Goal: Task Accomplishment & Management: Manage account settings

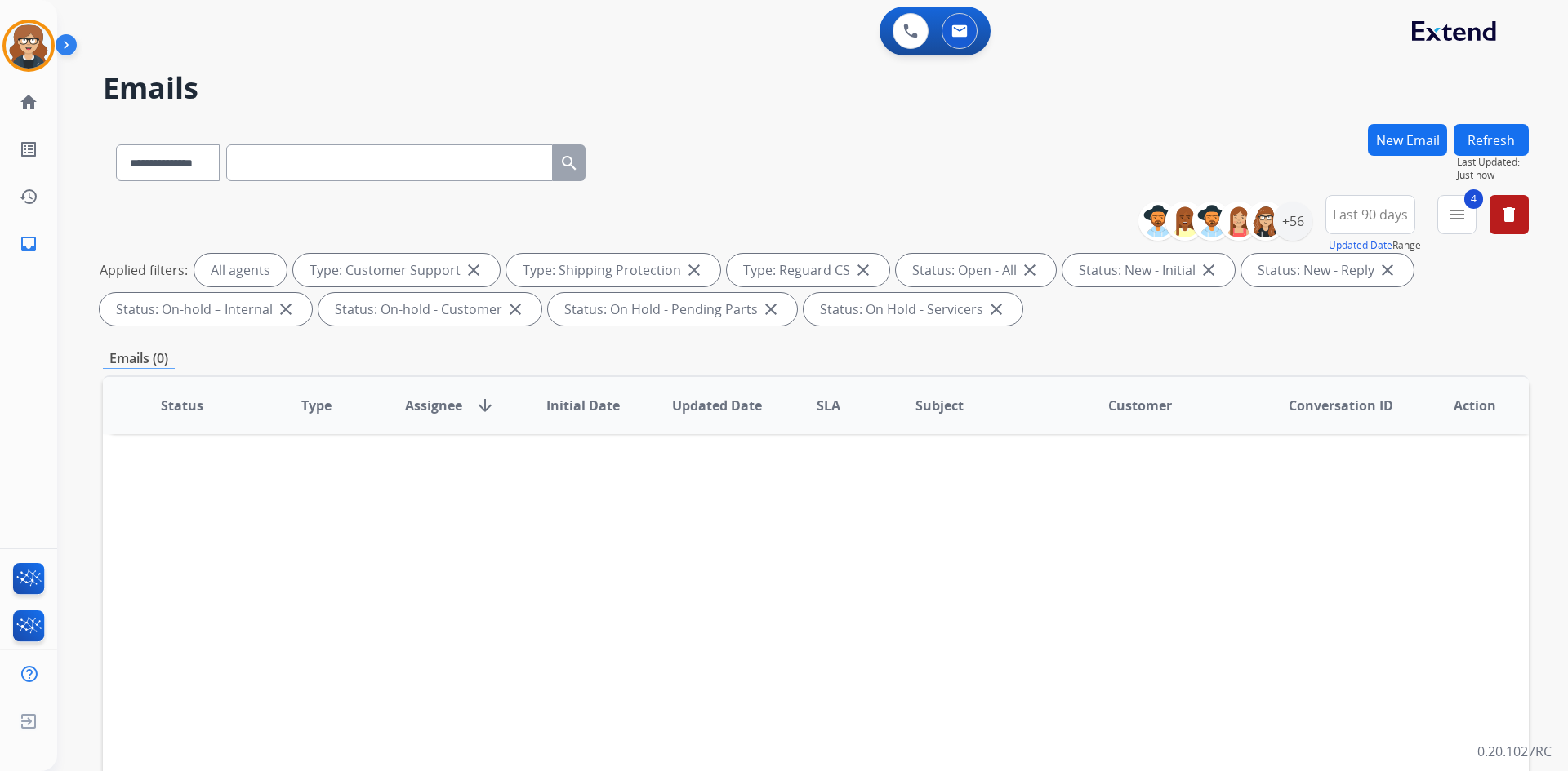
select select "**********"
click at [33, 620] on img at bounding box center [28, 630] width 38 height 38
click at [162, 489] on div "Status Type Assignee arrow_downward Initial Date Updated Date SLA Subject Custo…" at bounding box center [815, 649] width 1426 height 547
click at [193, 617] on div "Status Type Assignee arrow_downward Initial Date Updated Date SLA Subject Custo…" at bounding box center [815, 649] width 1426 height 547
click at [22, 575] on img at bounding box center [28, 582] width 38 height 38
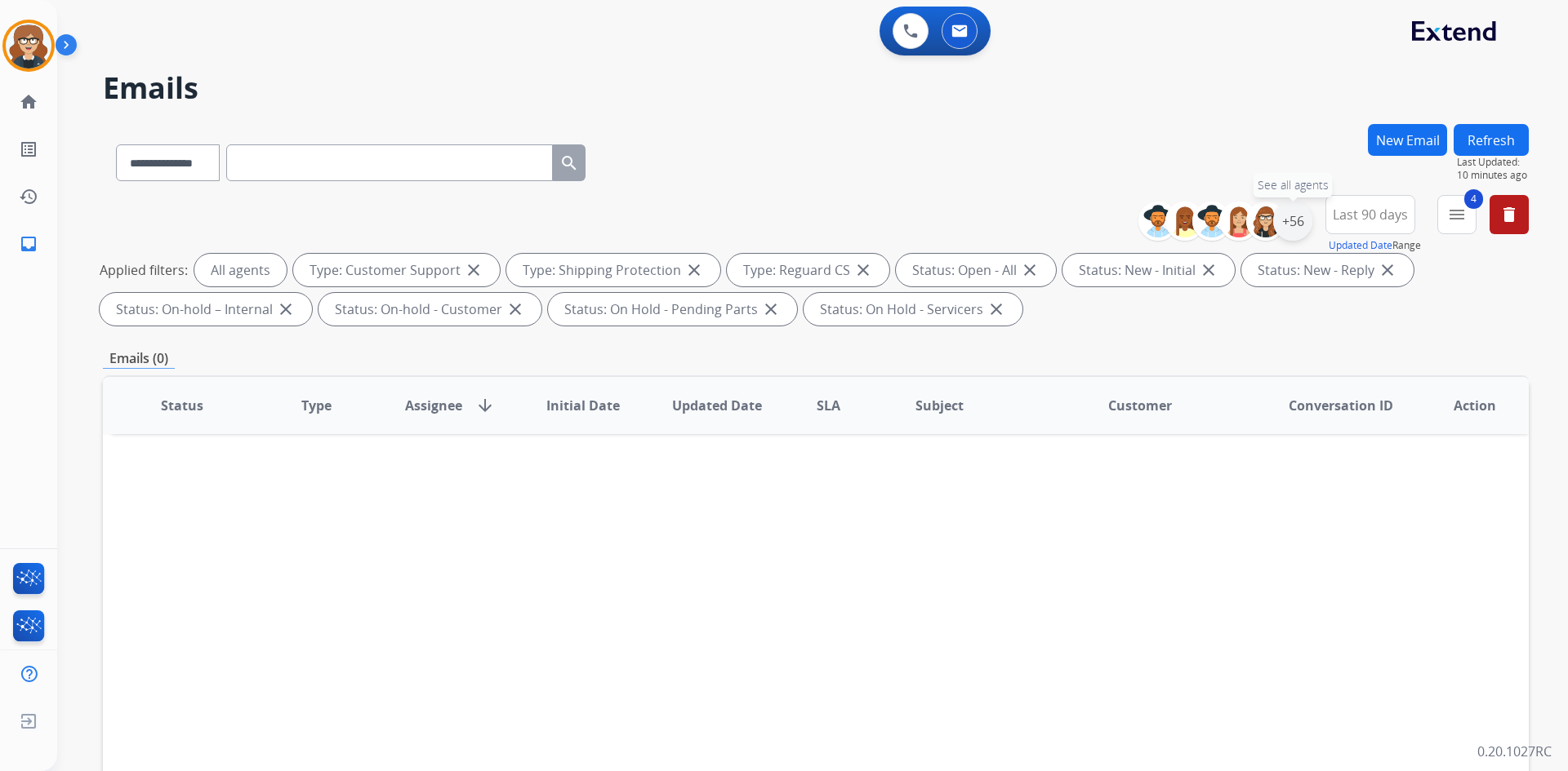
click at [1288, 229] on div "+56" at bounding box center [1292, 221] width 39 height 39
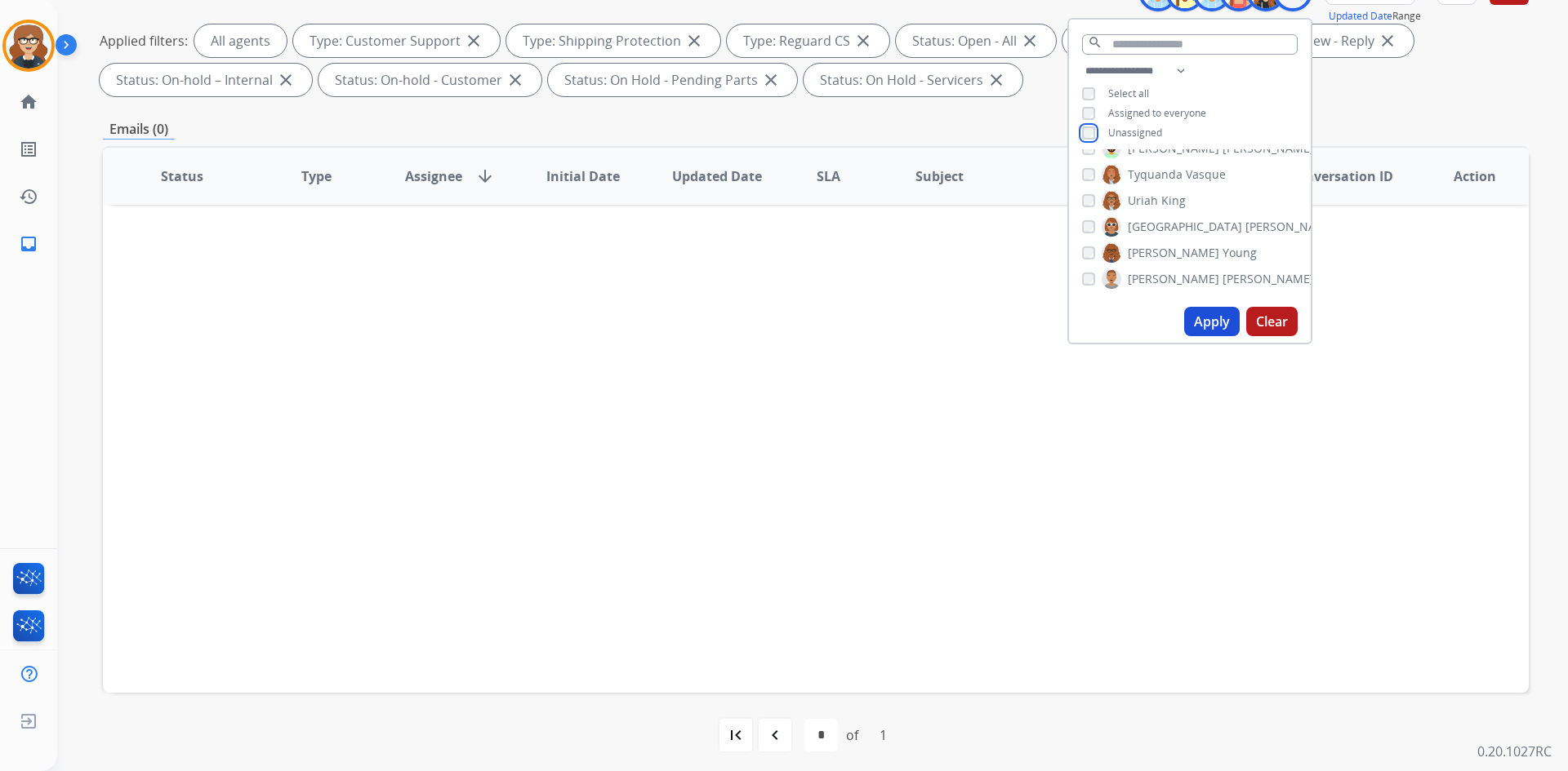
scroll to position [235, 0]
click at [1206, 310] on button "Apply" at bounding box center [1212, 315] width 55 height 29
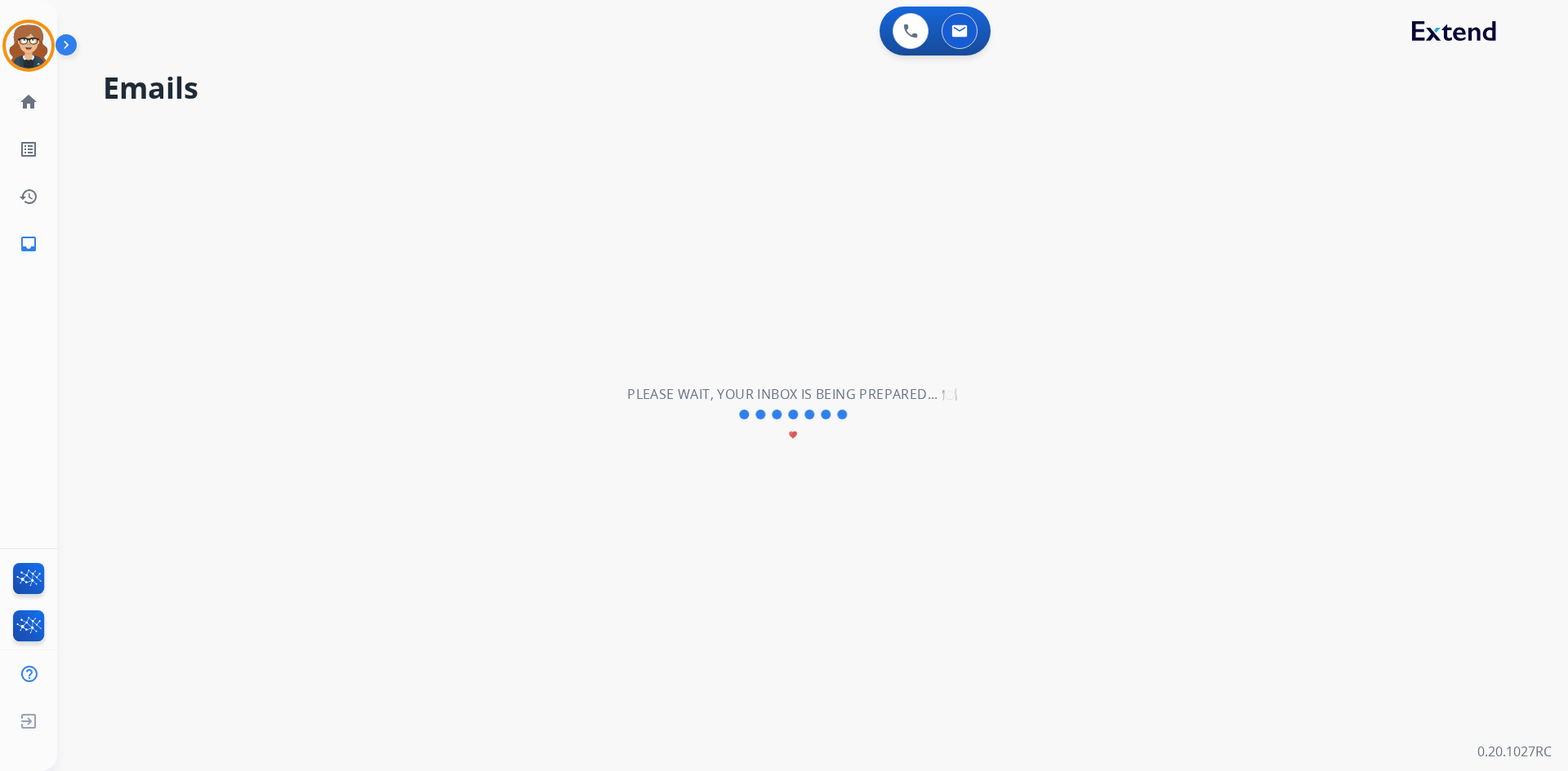
scroll to position [0, 0]
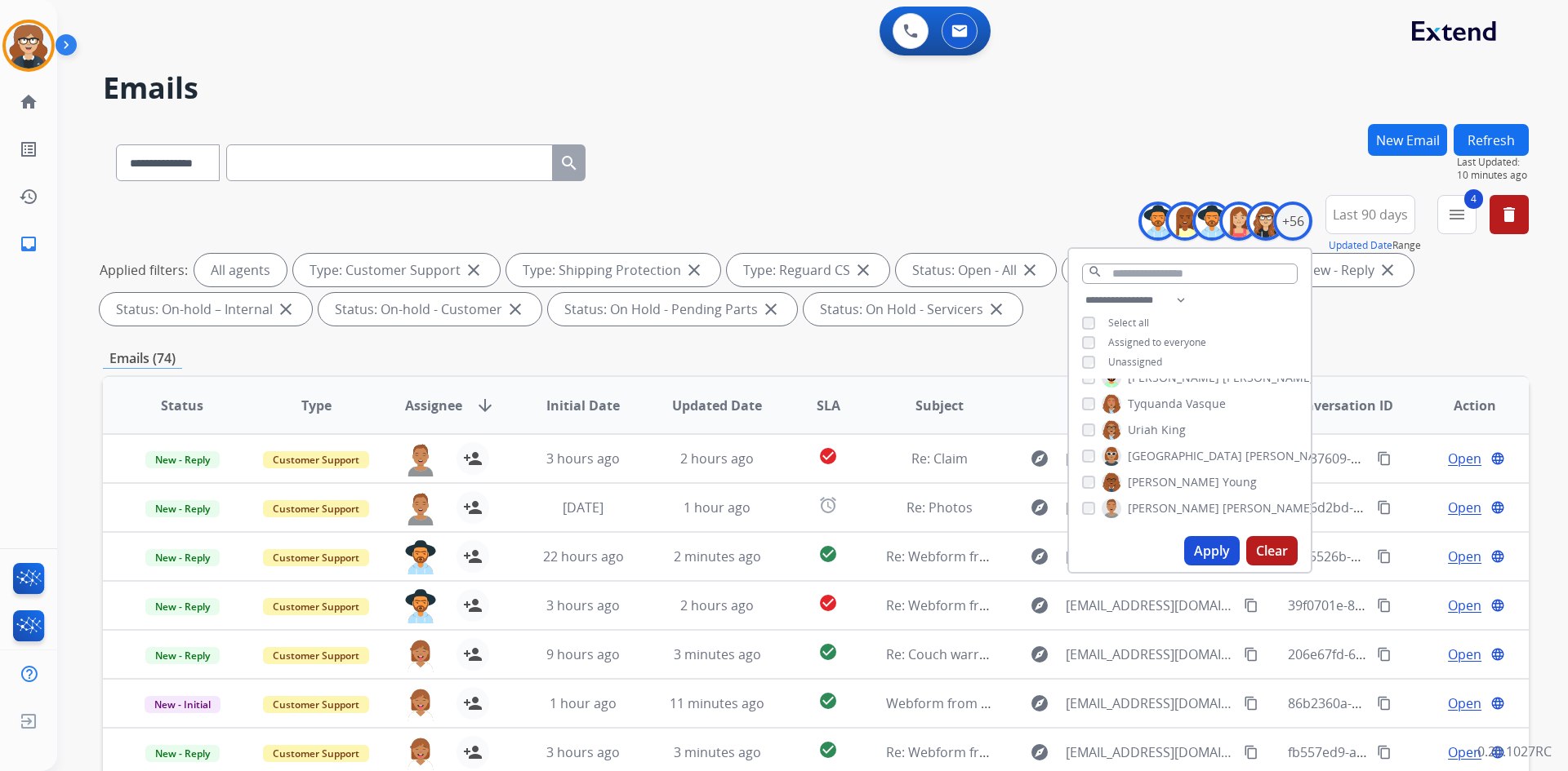
click at [1388, 326] on div "**********" at bounding box center [815, 263] width 1426 height 137
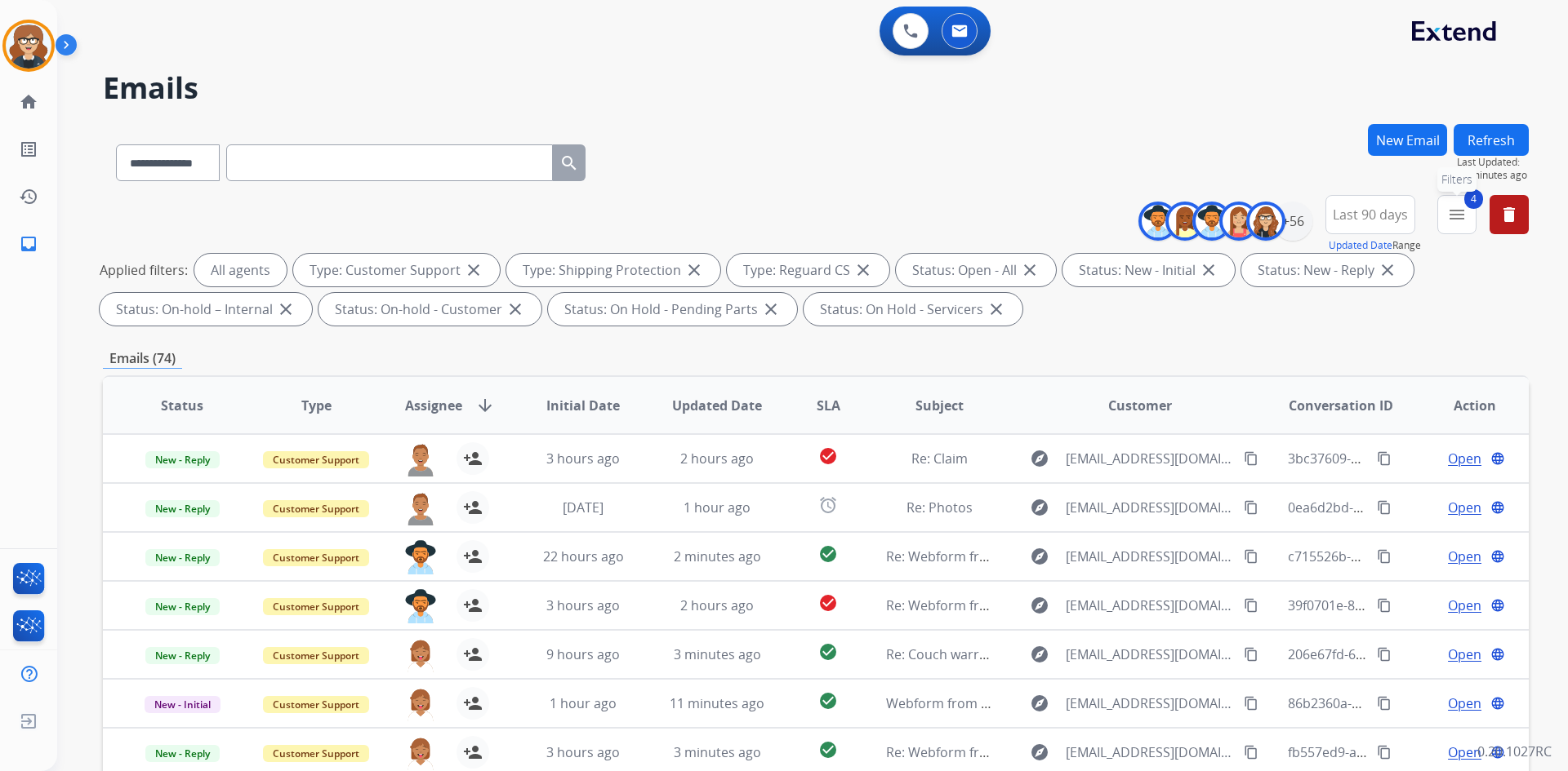
click at [1458, 214] on mat-icon "menu" at bounding box center [1457, 214] width 20 height 20
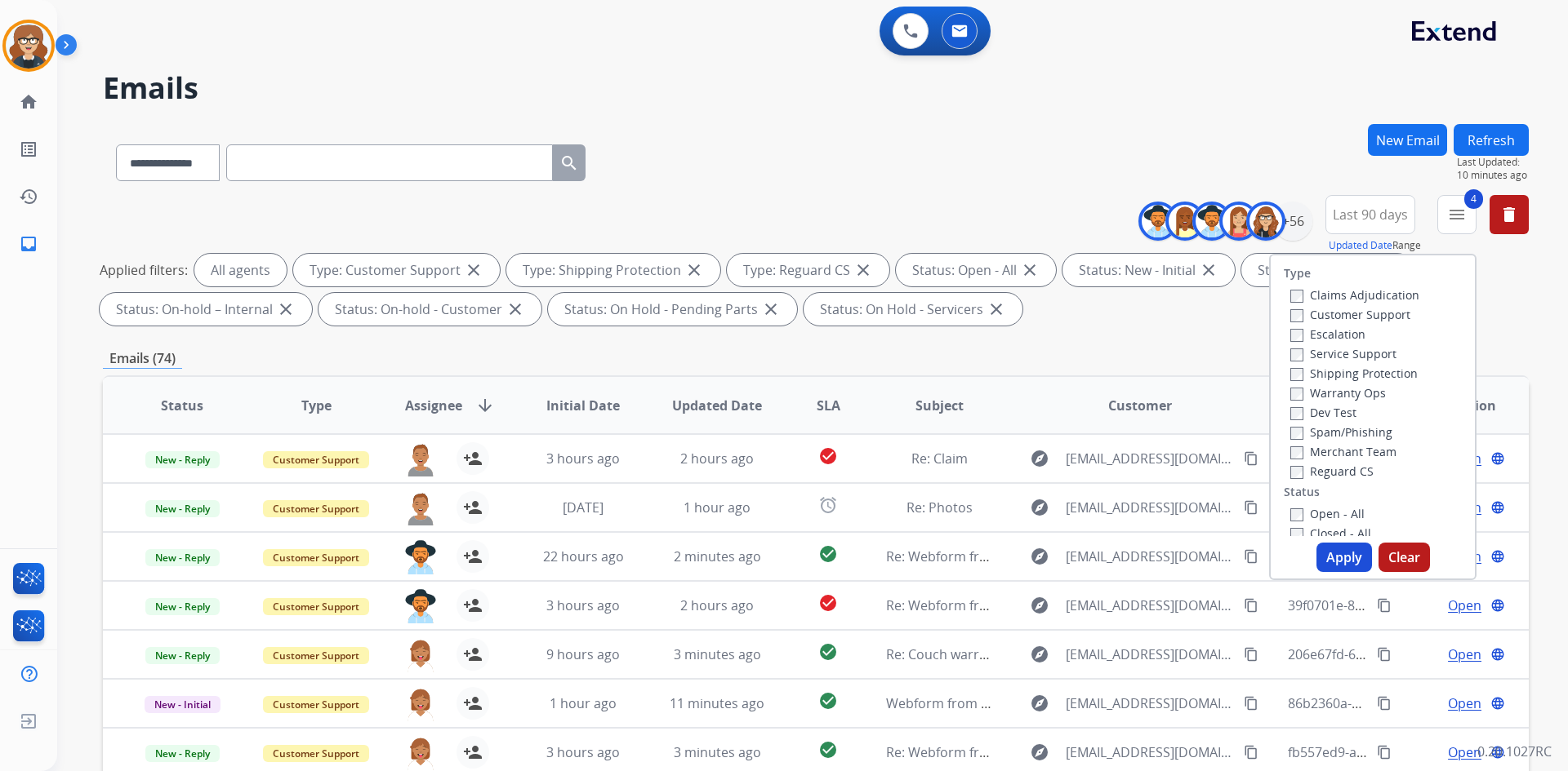
click at [1330, 566] on button "Apply" at bounding box center [1344, 557] width 55 height 29
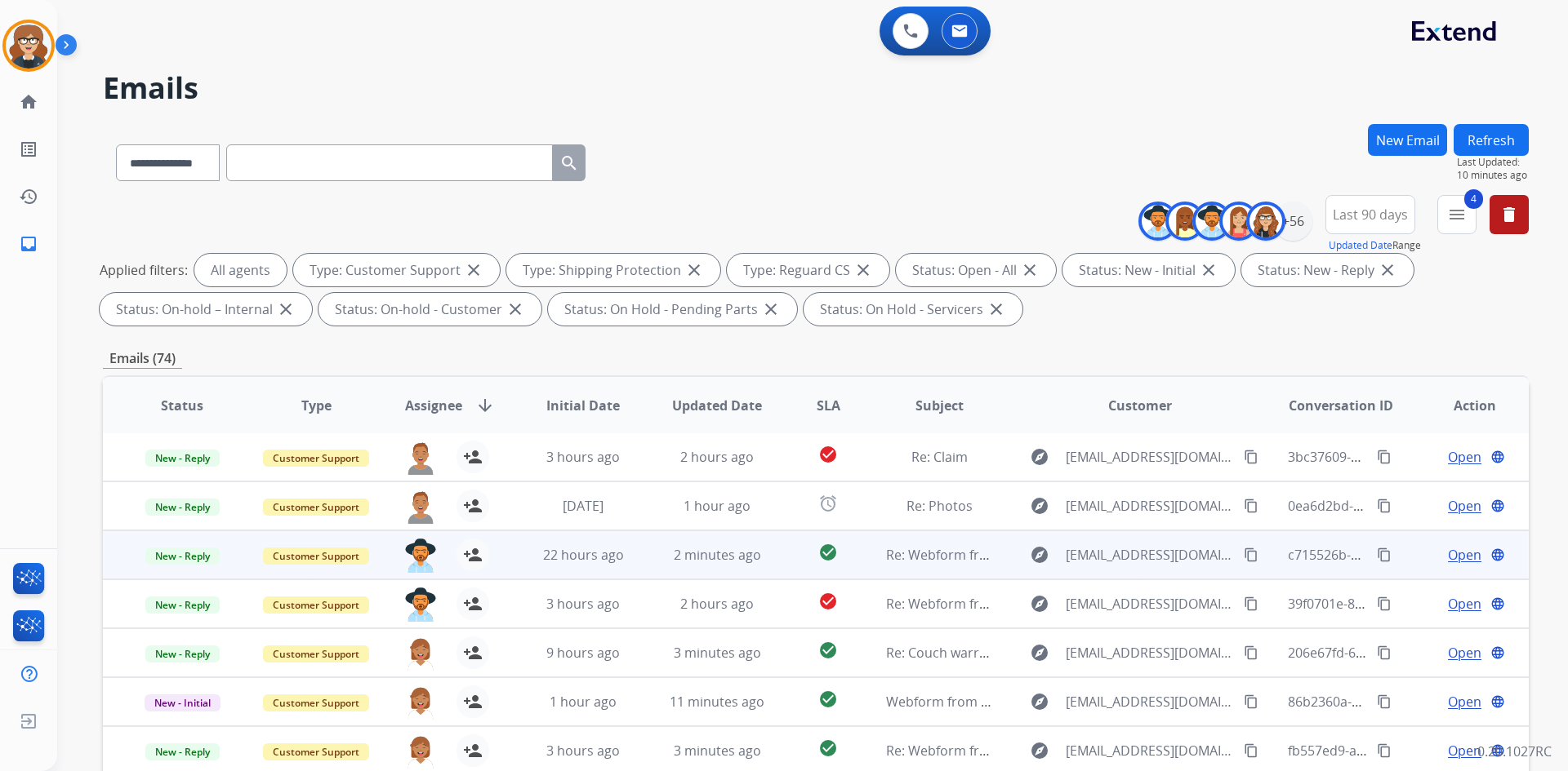
scroll to position [235, 0]
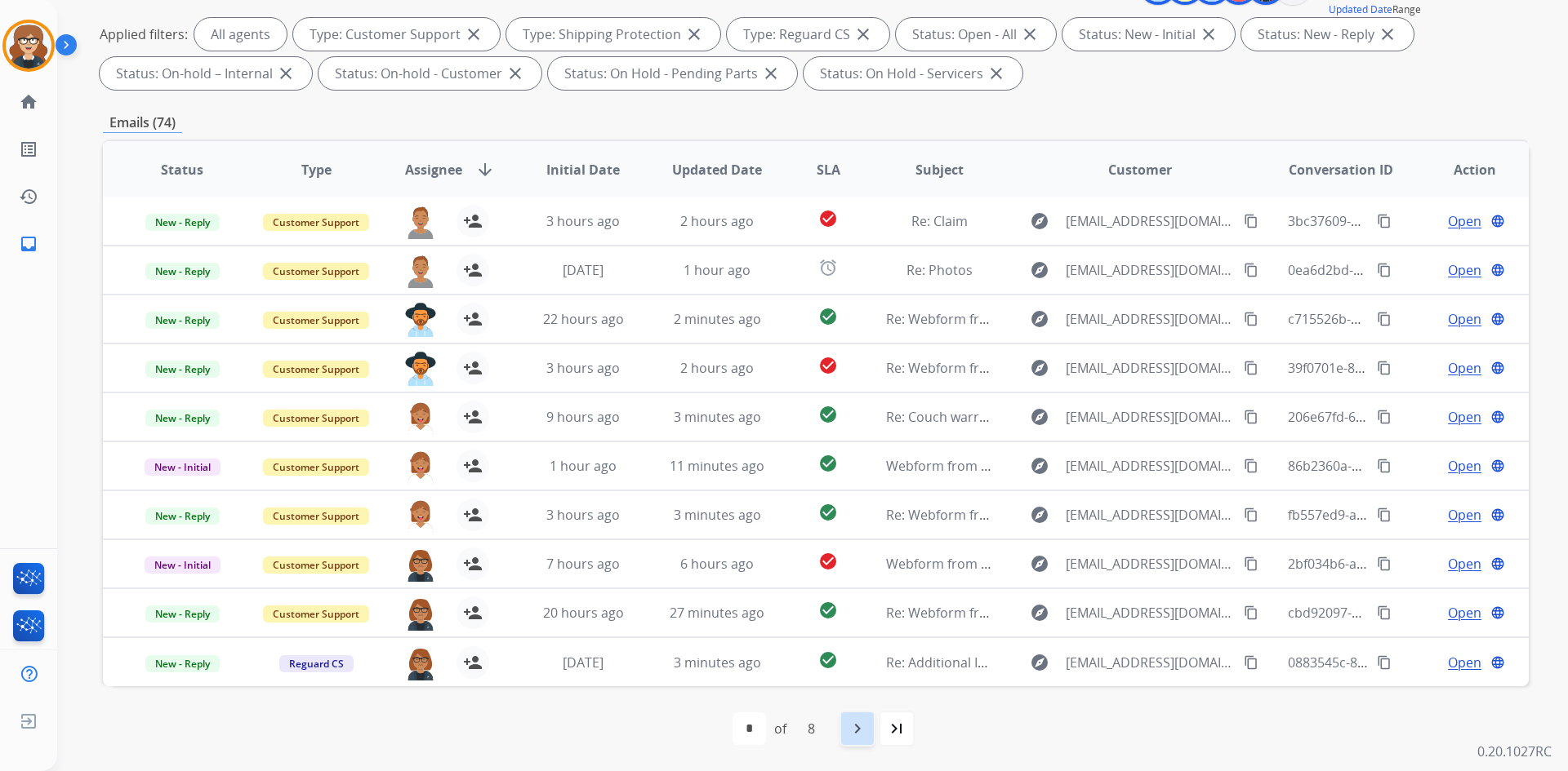
click at [862, 734] on mat-icon "navigate_next" at bounding box center [857, 729] width 20 height 20
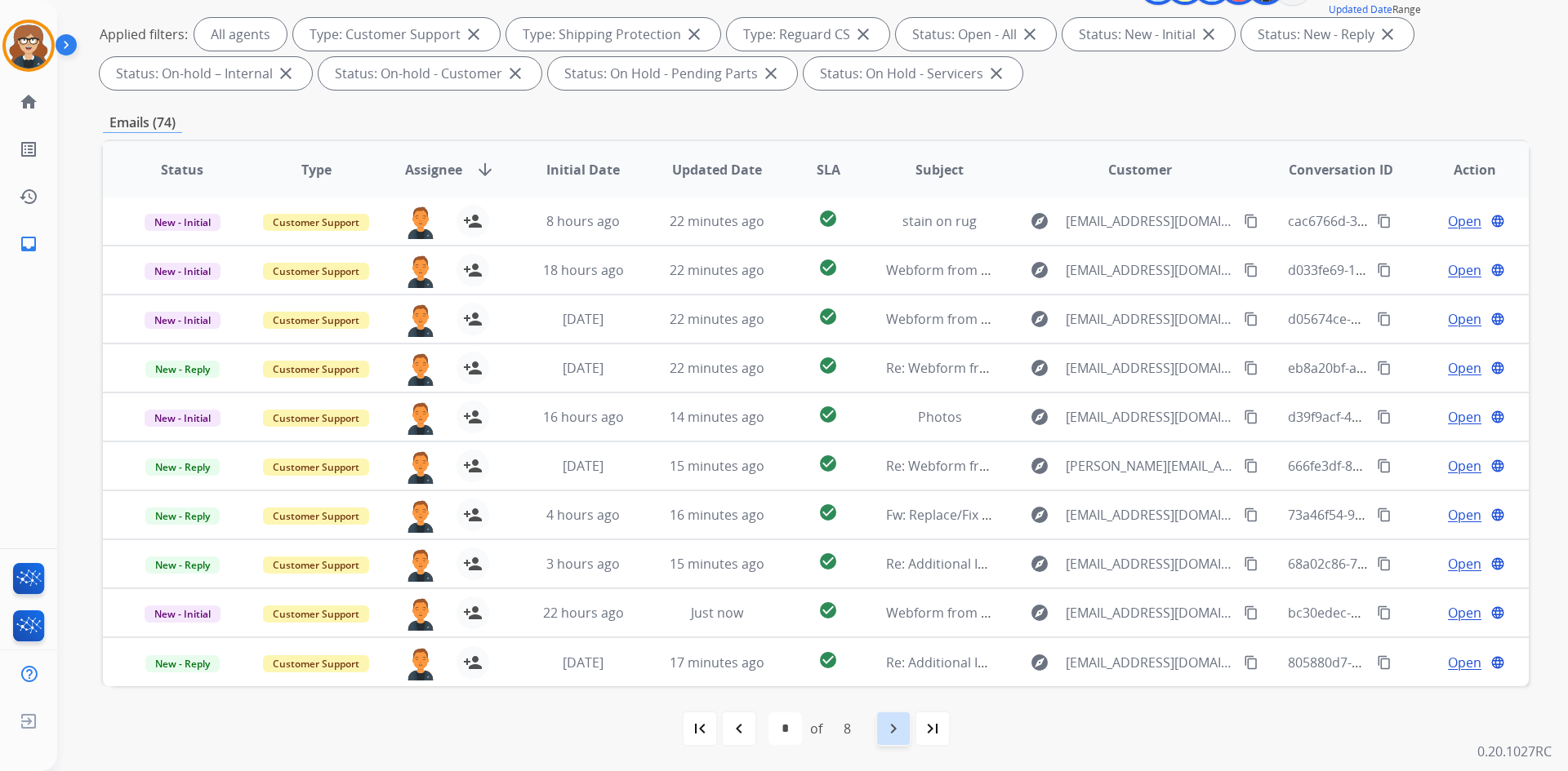
click at [891, 726] on mat-icon "navigate_next" at bounding box center [893, 729] width 20 height 20
select select "*"
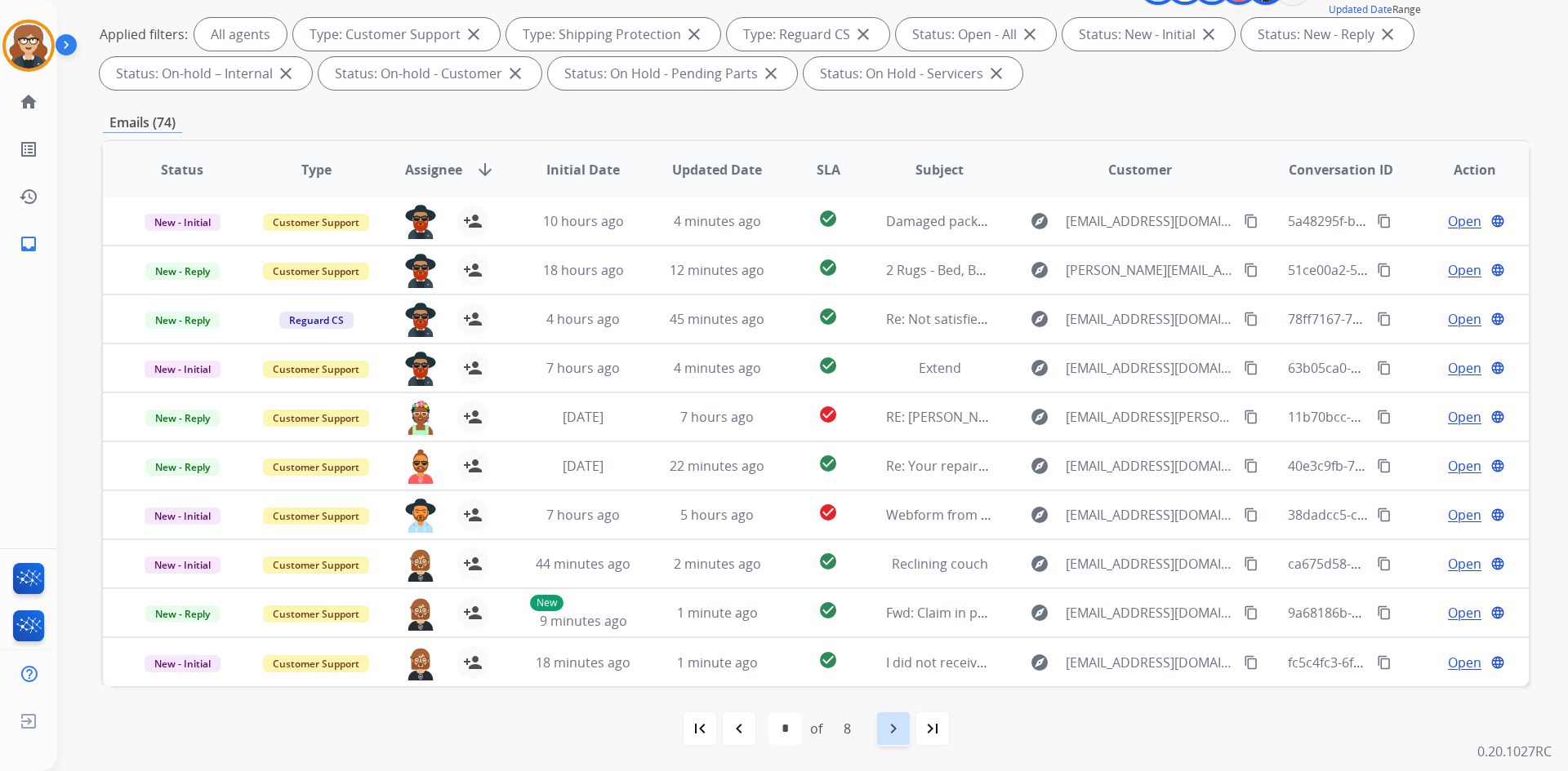
click at [893, 731] on mat-icon "navigate_next" at bounding box center [893, 729] width 20 height 20
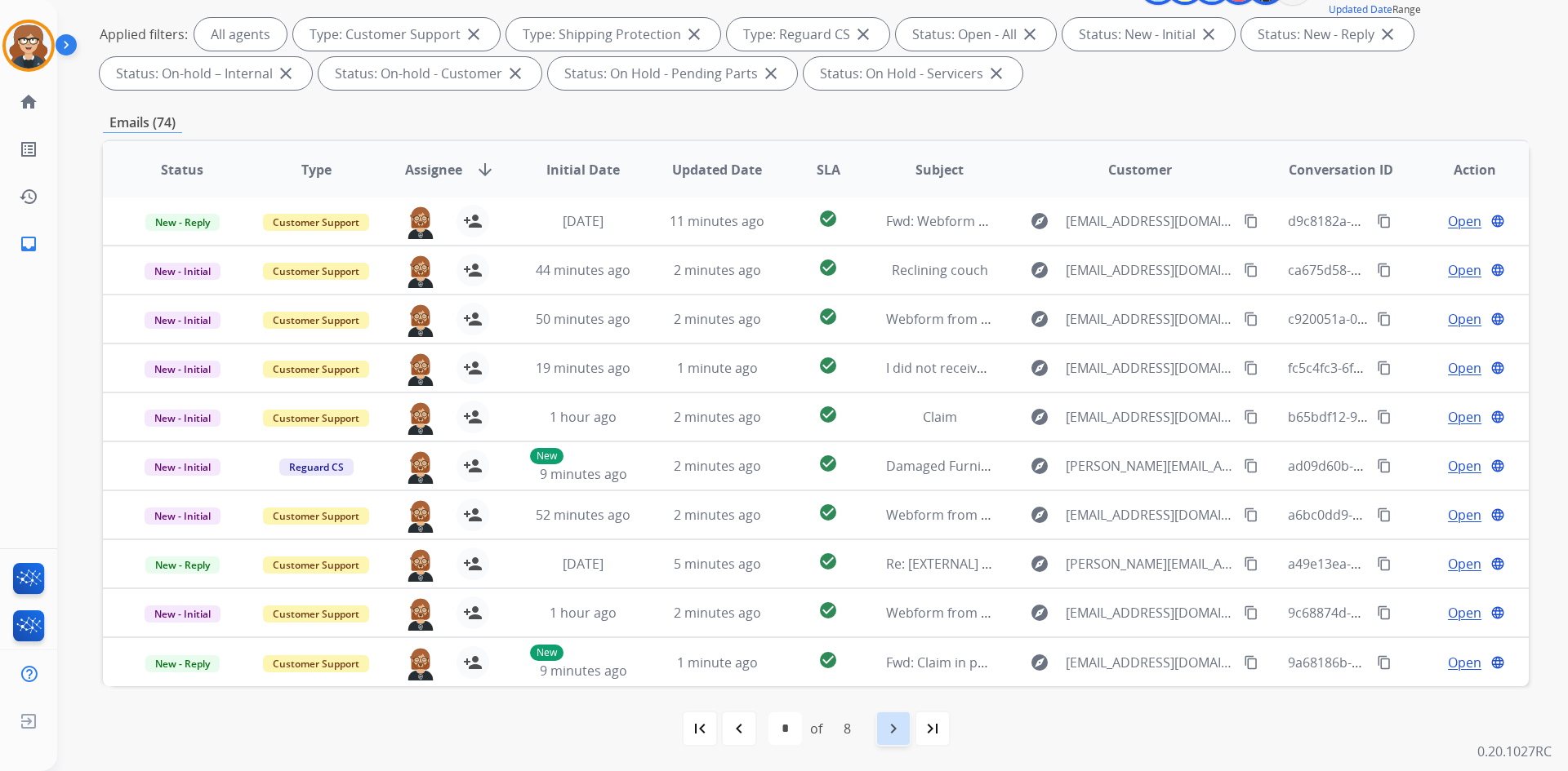
click at [889, 734] on mat-icon "navigate_next" at bounding box center [893, 729] width 20 height 20
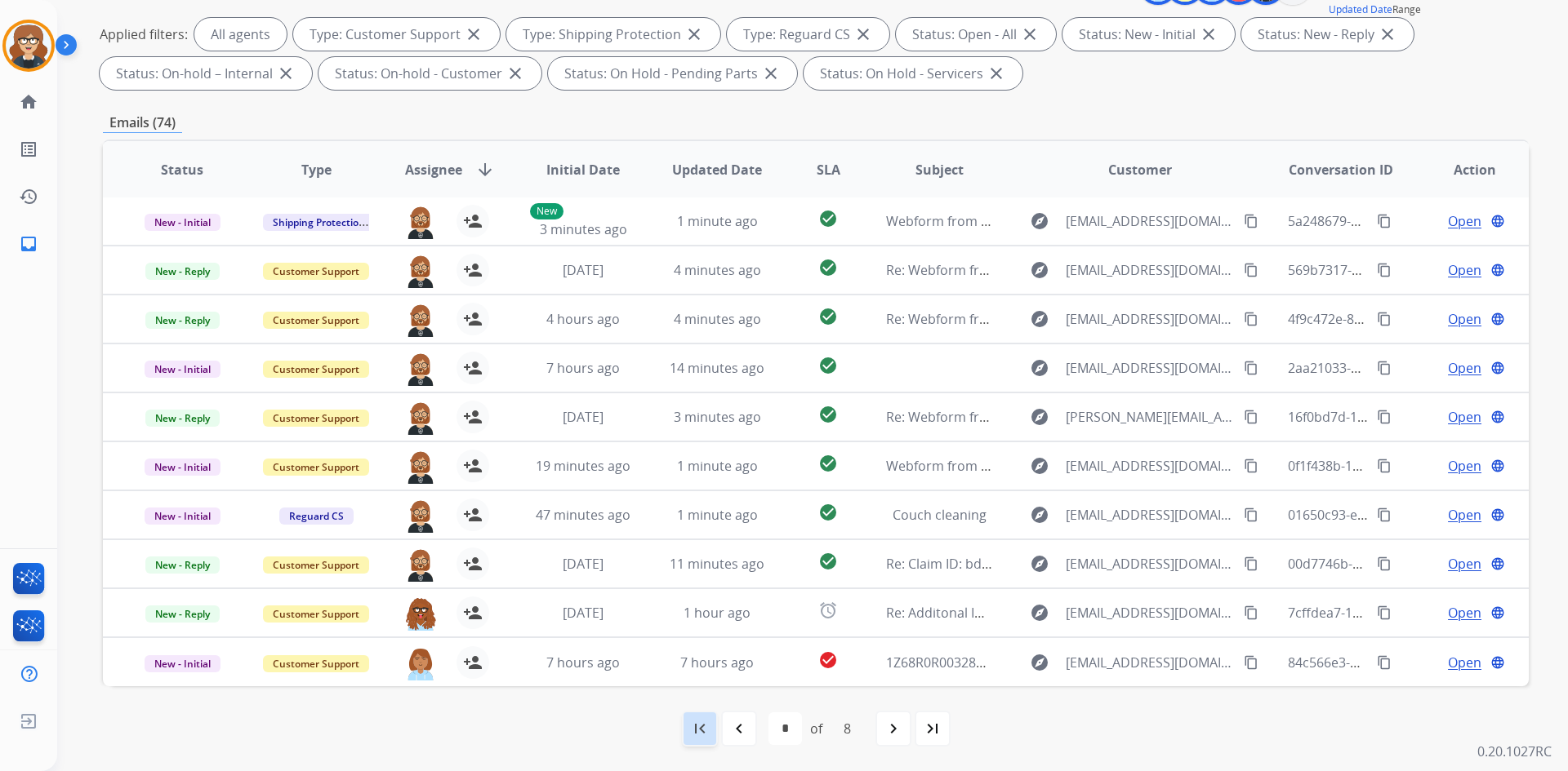
click at [700, 717] on div "first_page" at bounding box center [700, 729] width 36 height 36
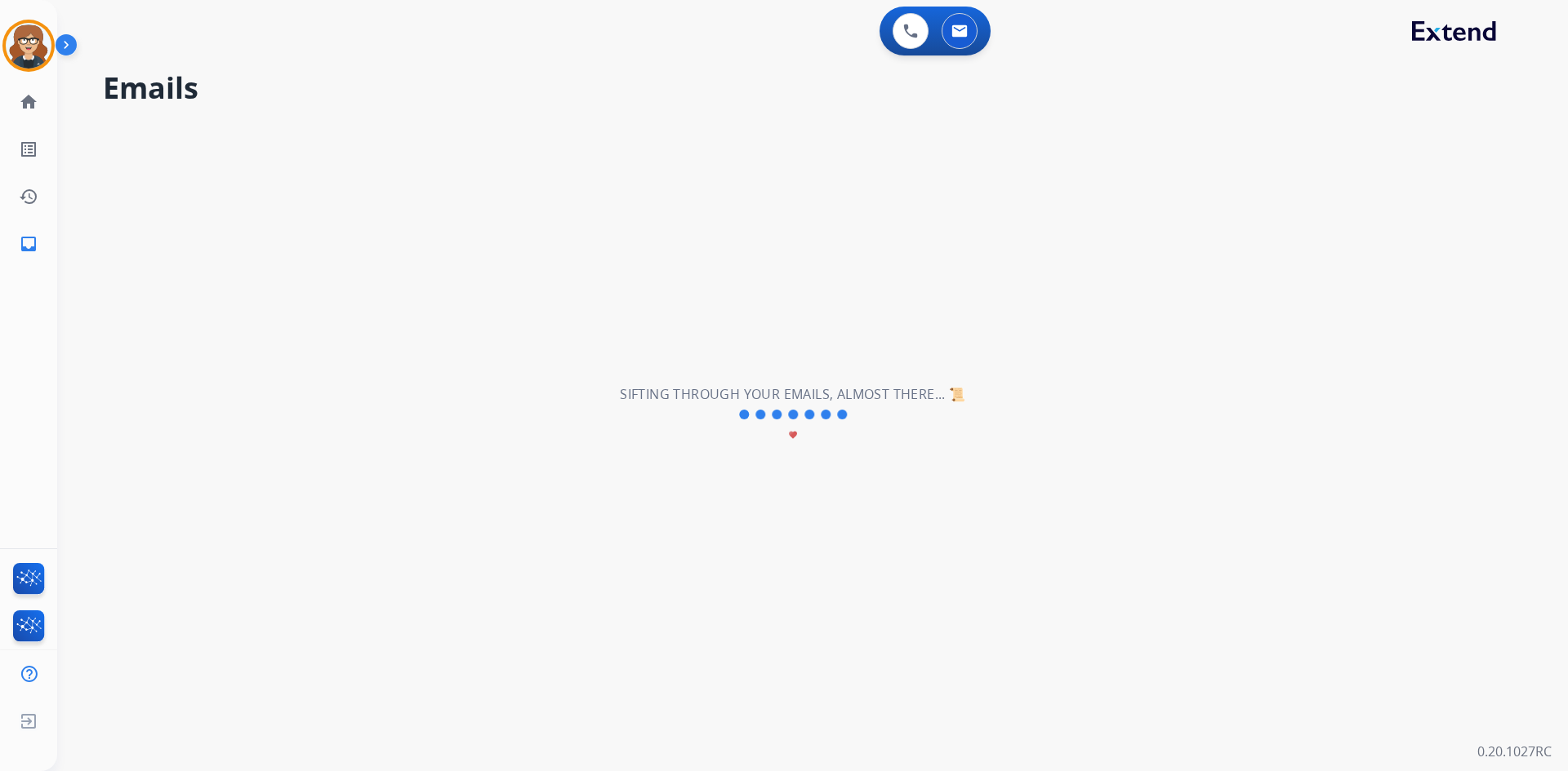
scroll to position [0, 0]
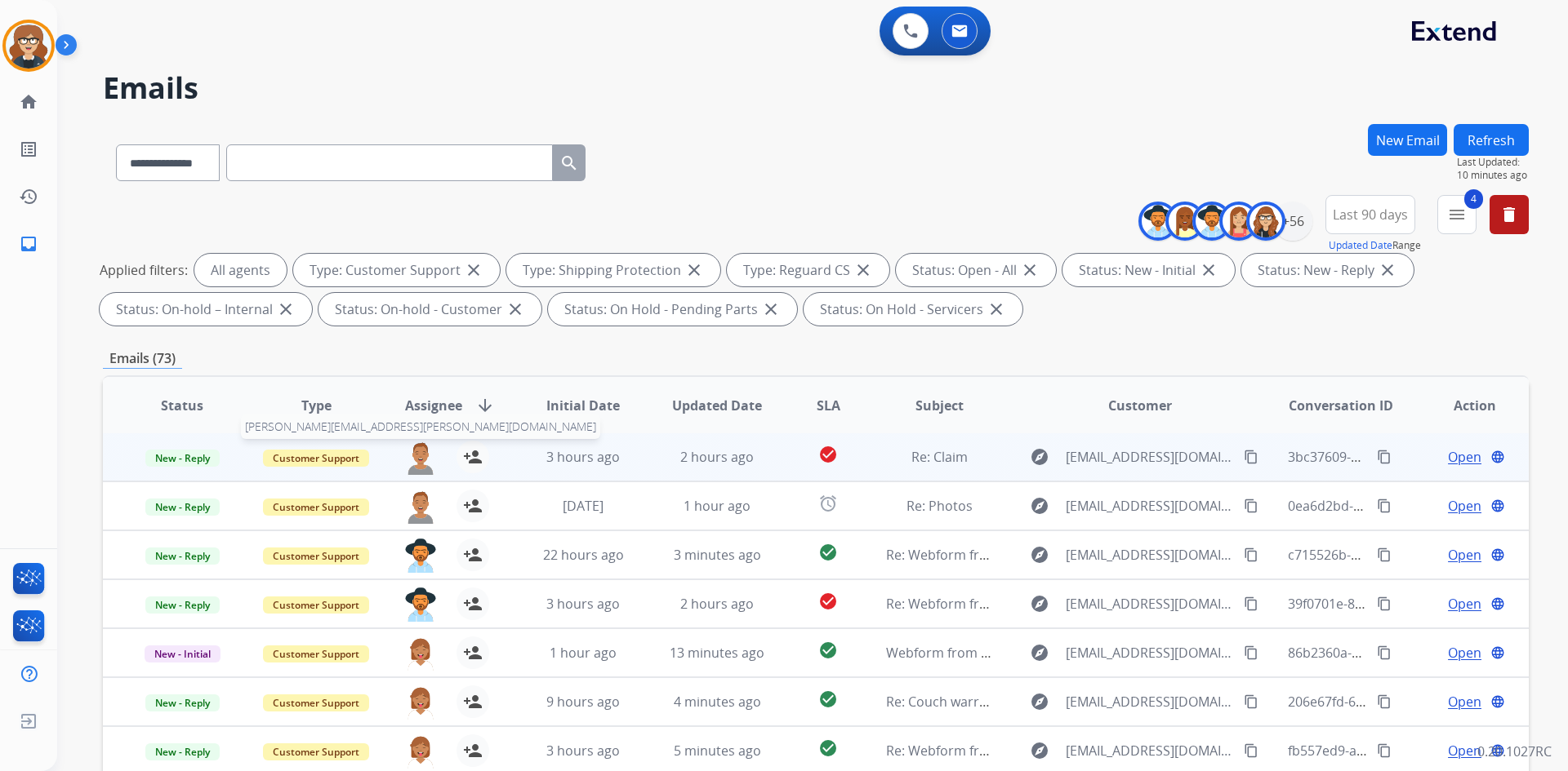
click at [417, 458] on img at bounding box center [420, 458] width 33 height 34
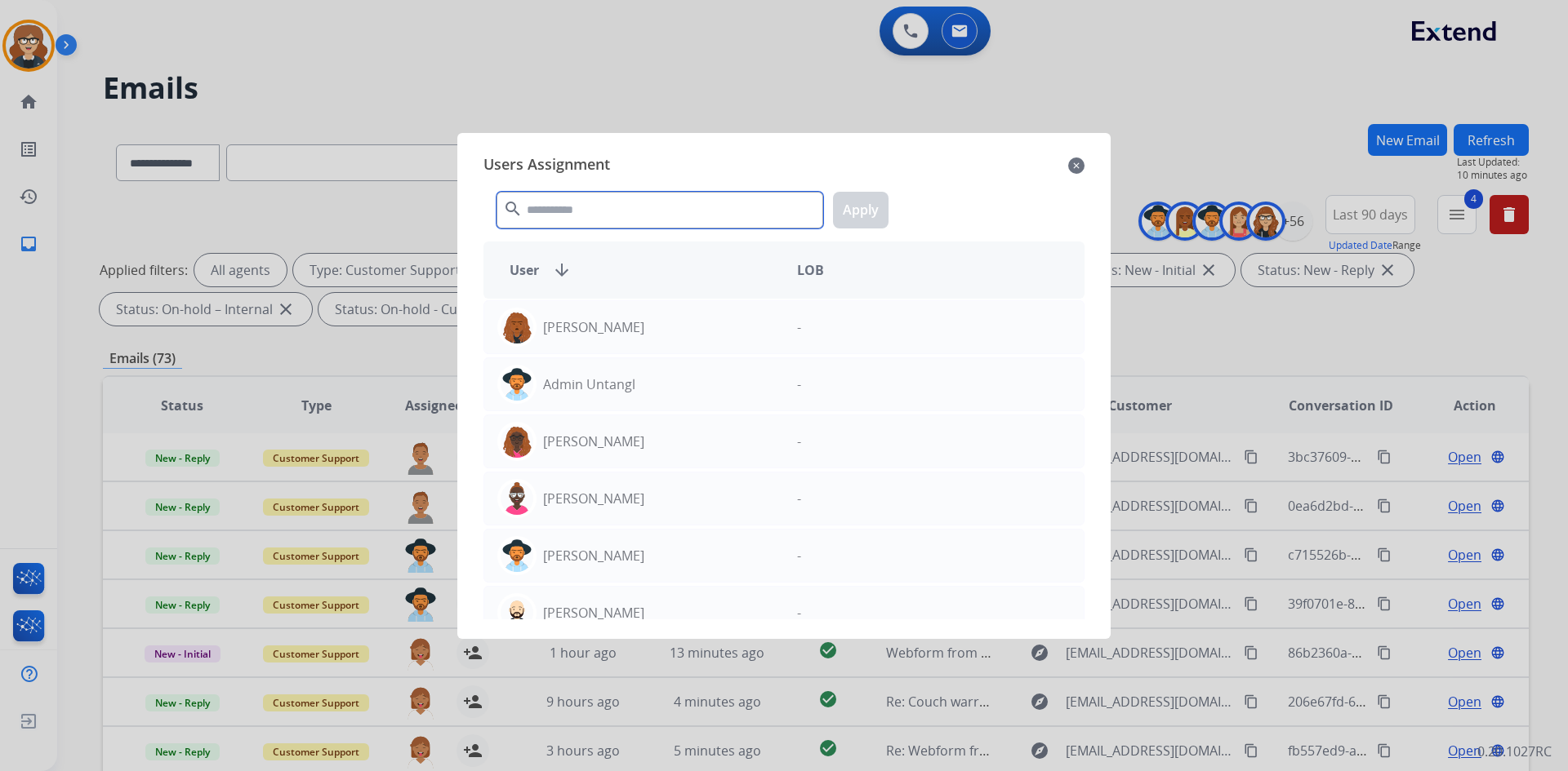
click at [607, 209] on input "text" at bounding box center [659, 210] width 326 height 37
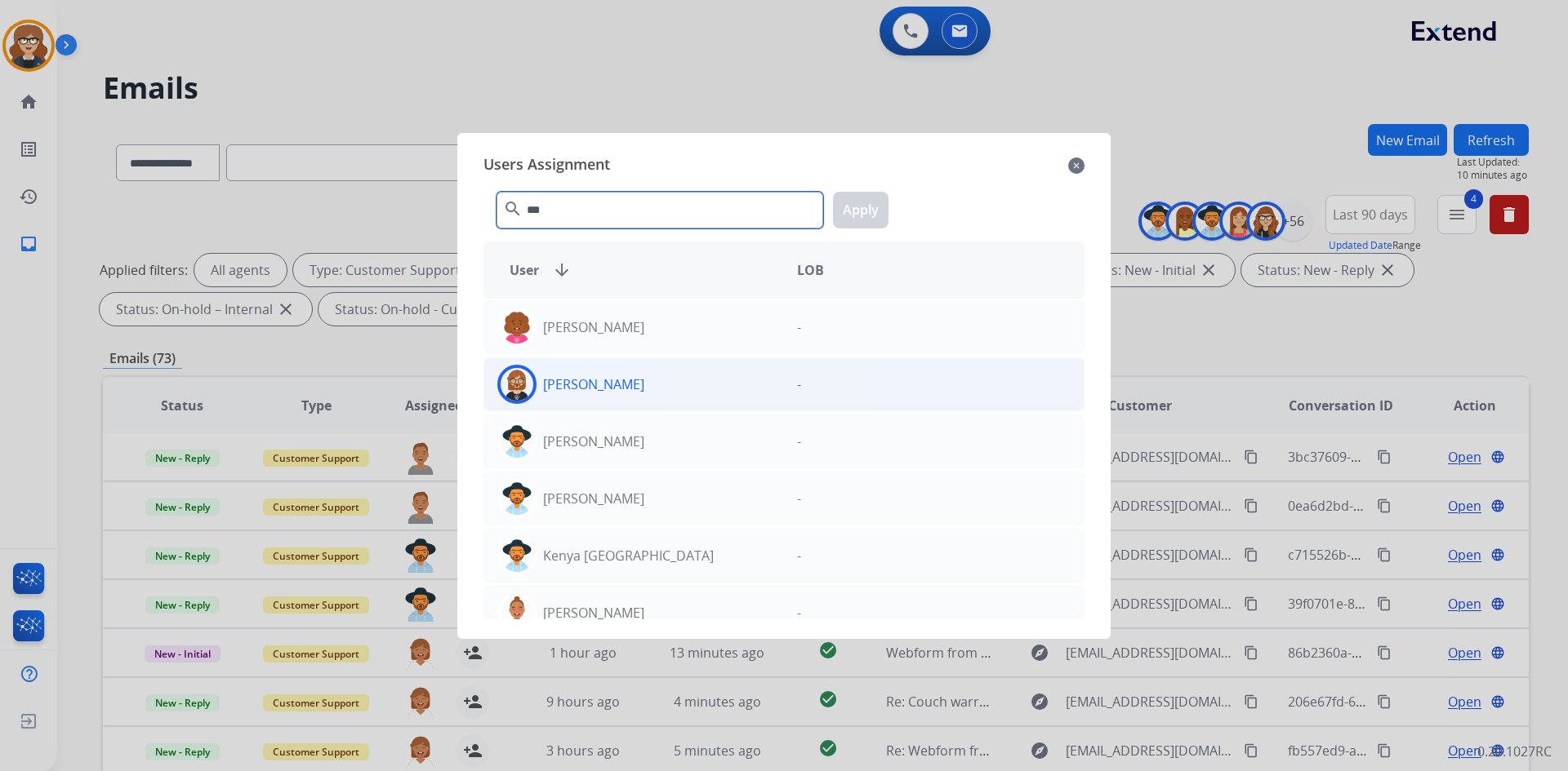
type input "***"
click at [501, 385] on img at bounding box center [517, 385] width 33 height 33
click at [872, 204] on button "Apply" at bounding box center [860, 210] width 55 height 37
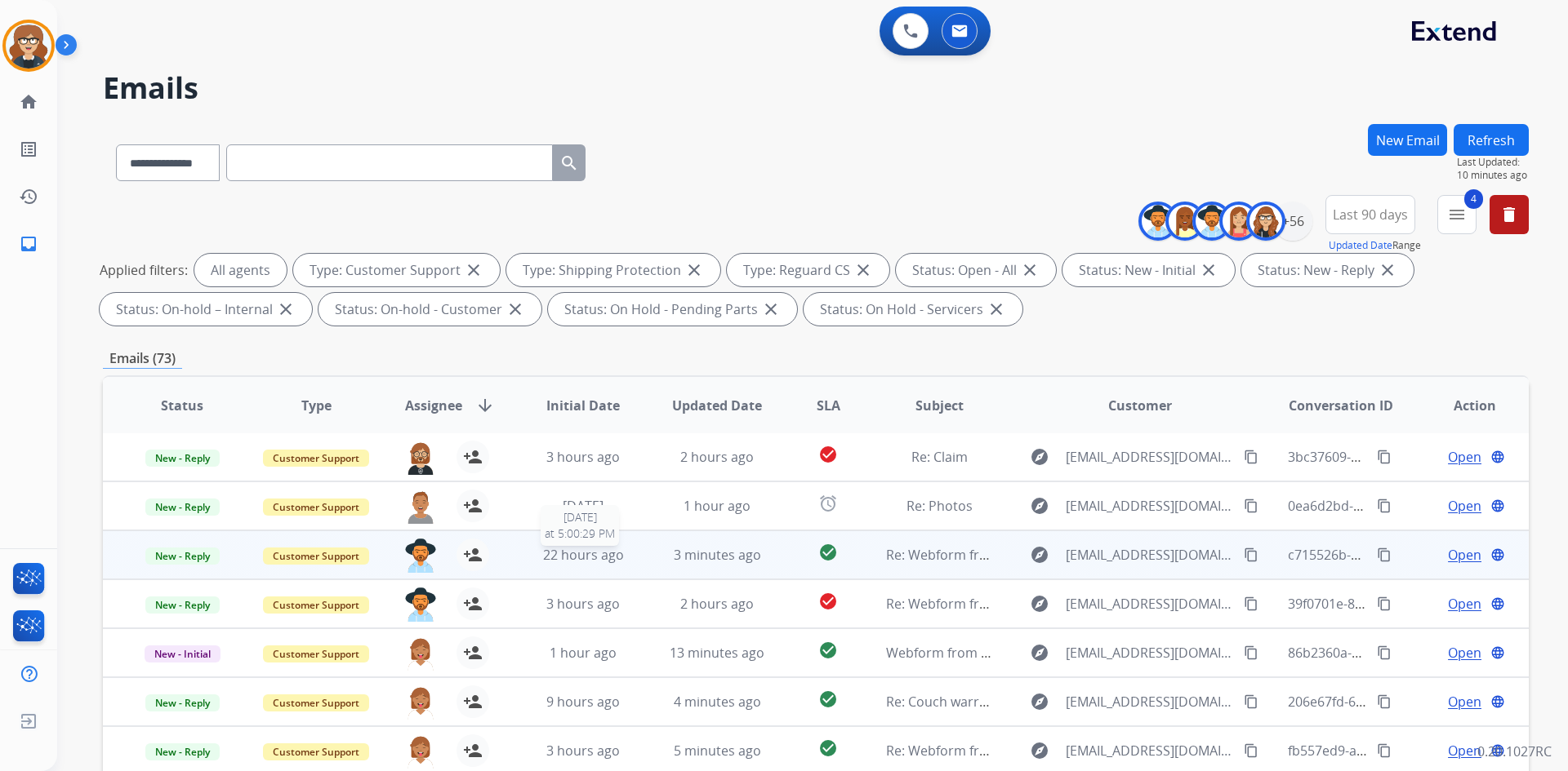
scroll to position [235, 0]
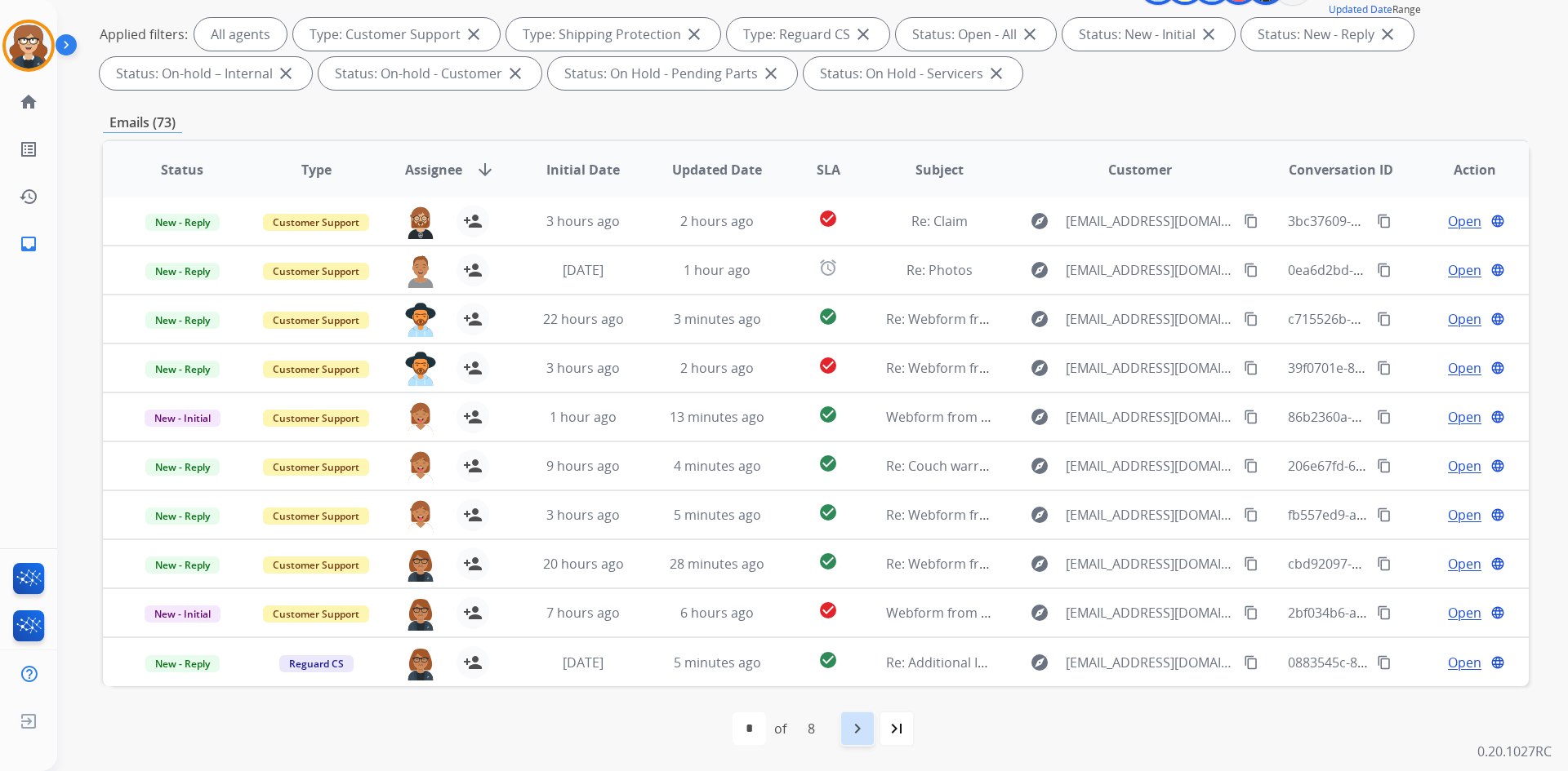
click at [863, 733] on mat-icon "navigate_next" at bounding box center [857, 729] width 20 height 20
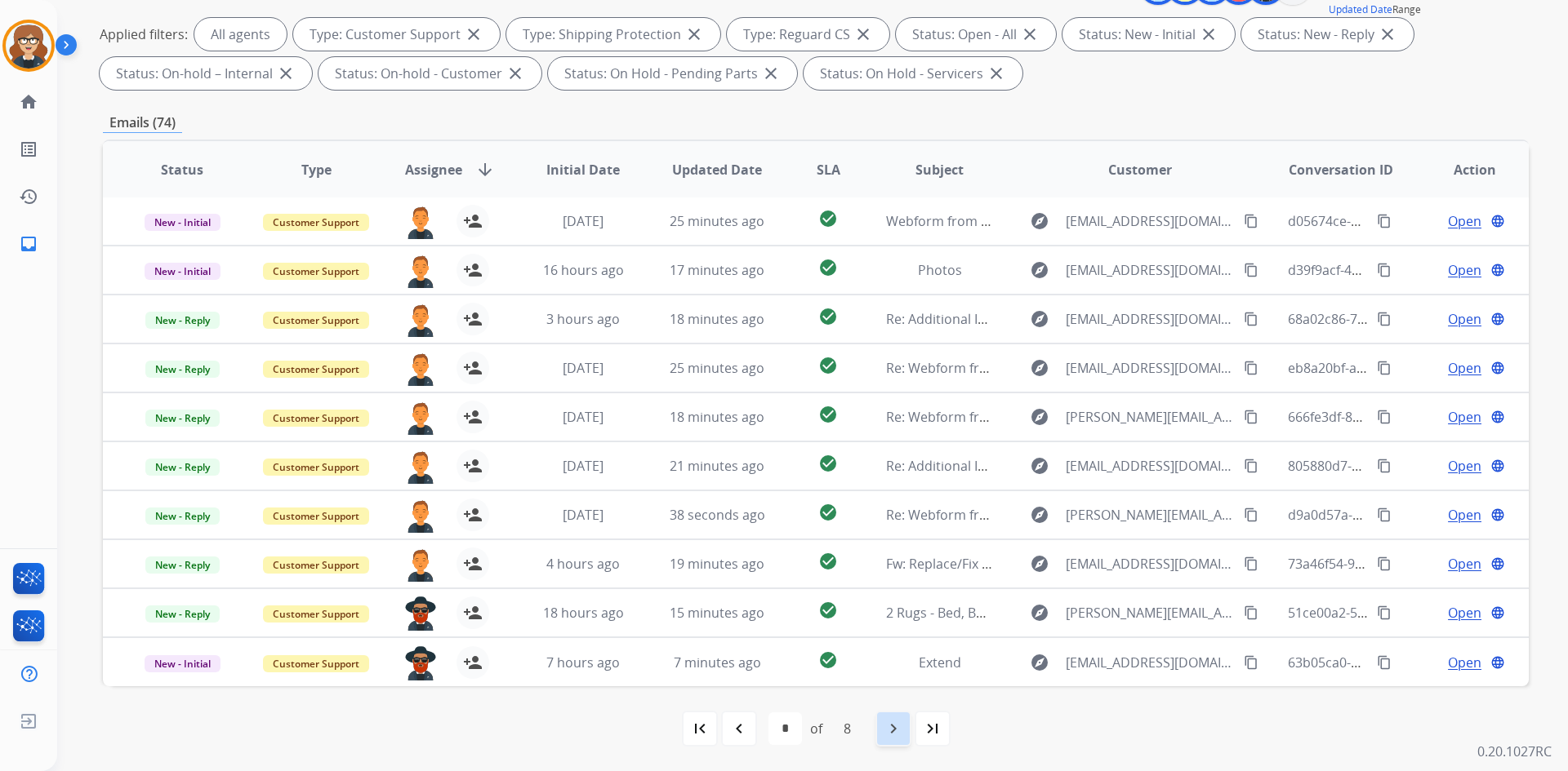
click at [899, 728] on mat-icon "navigate_next" at bounding box center [893, 729] width 20 height 20
select select "*"
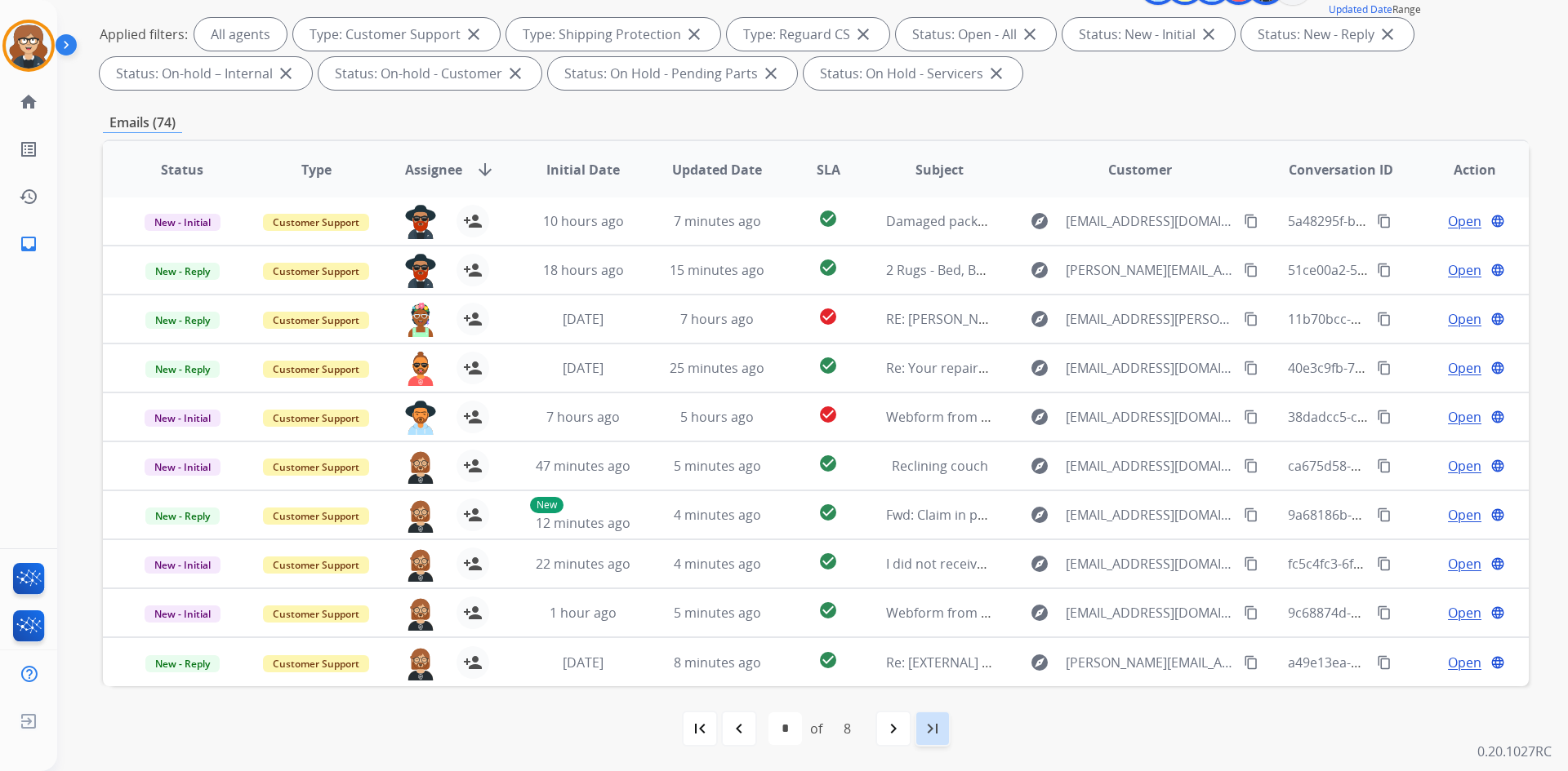
click at [925, 730] on mat-icon "last_page" at bounding box center [932, 729] width 20 height 20
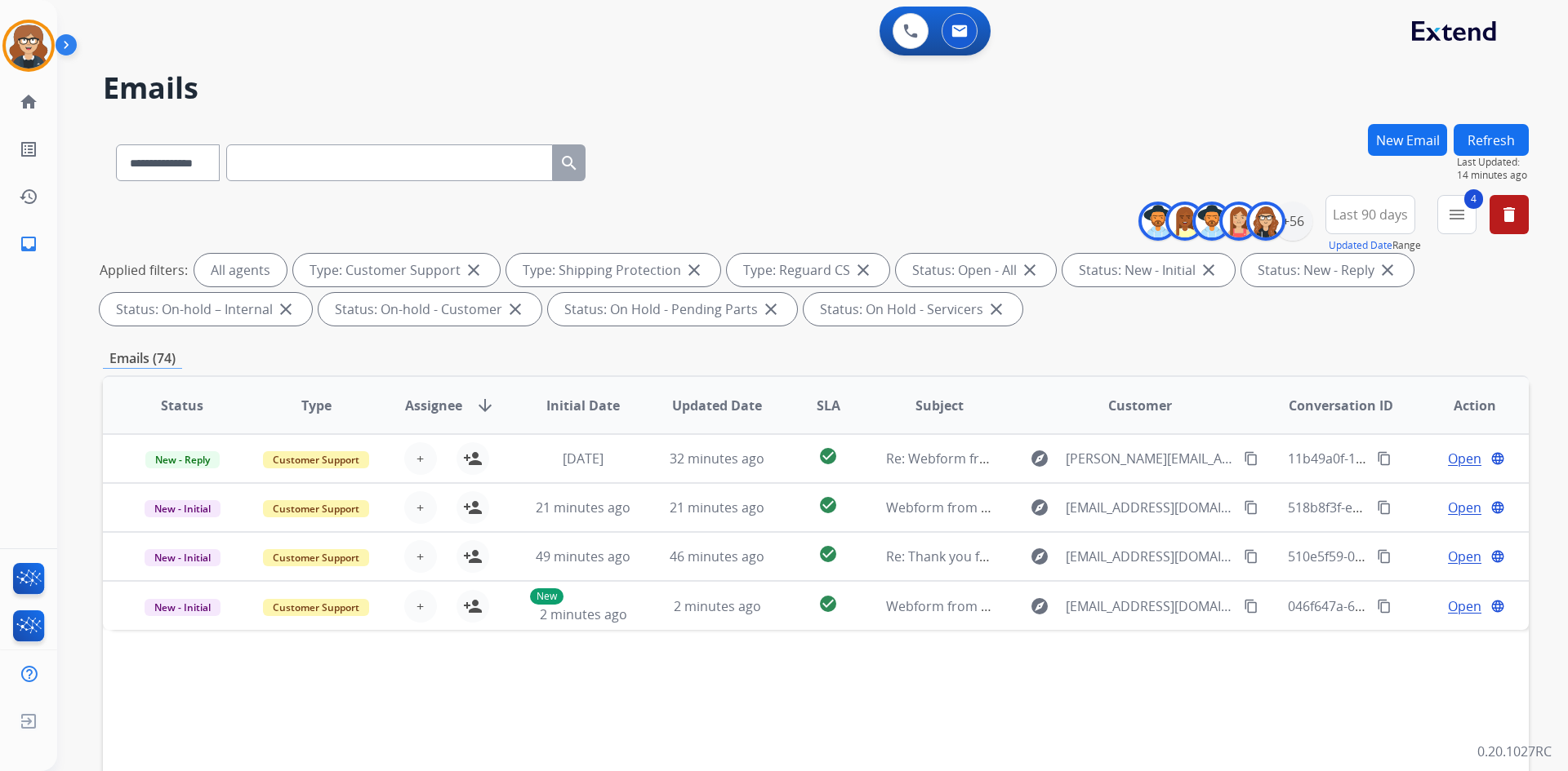
scroll to position [0, 0]
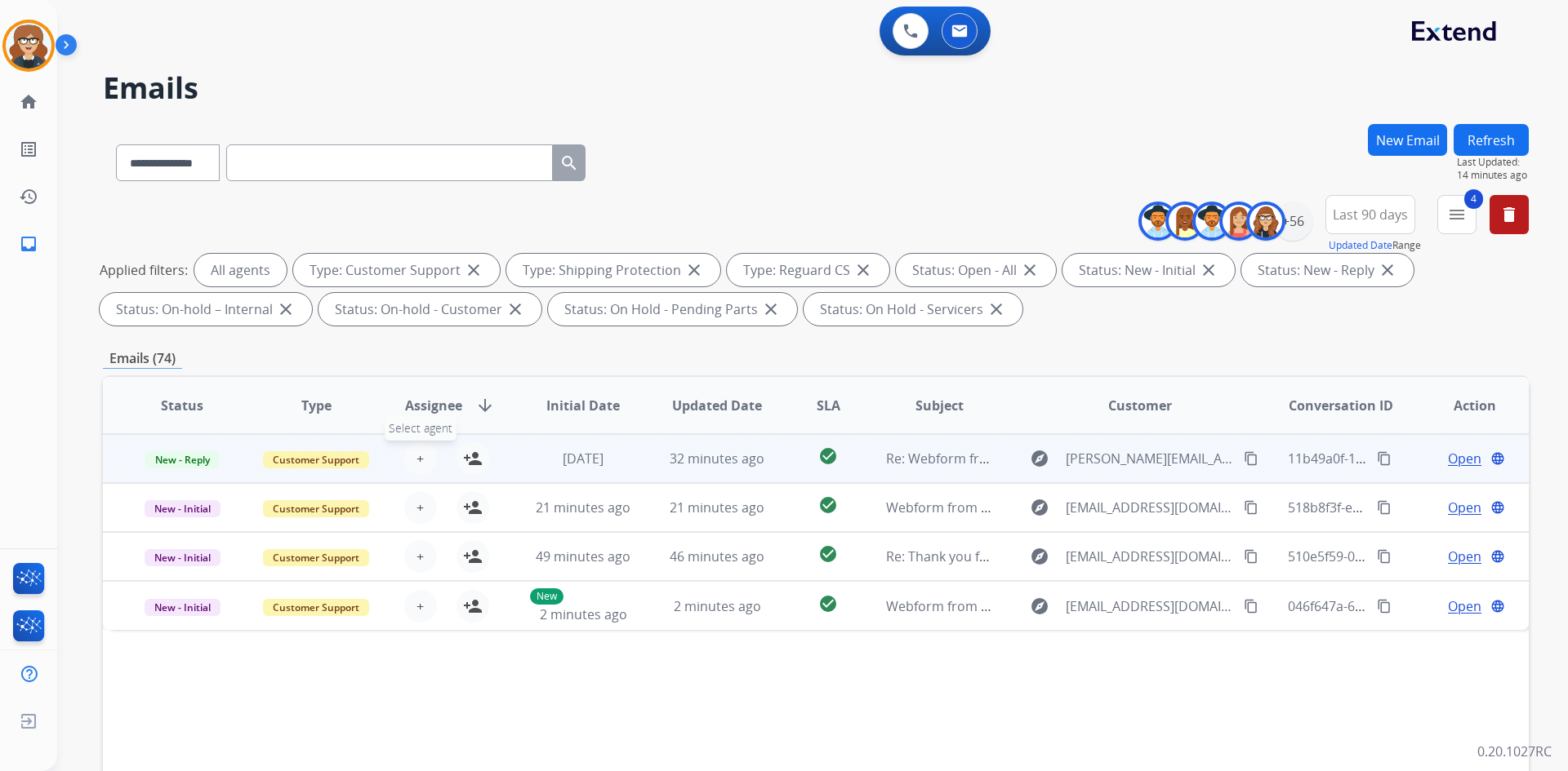
click at [419, 463] on span "+" at bounding box center [420, 458] width 8 height 20
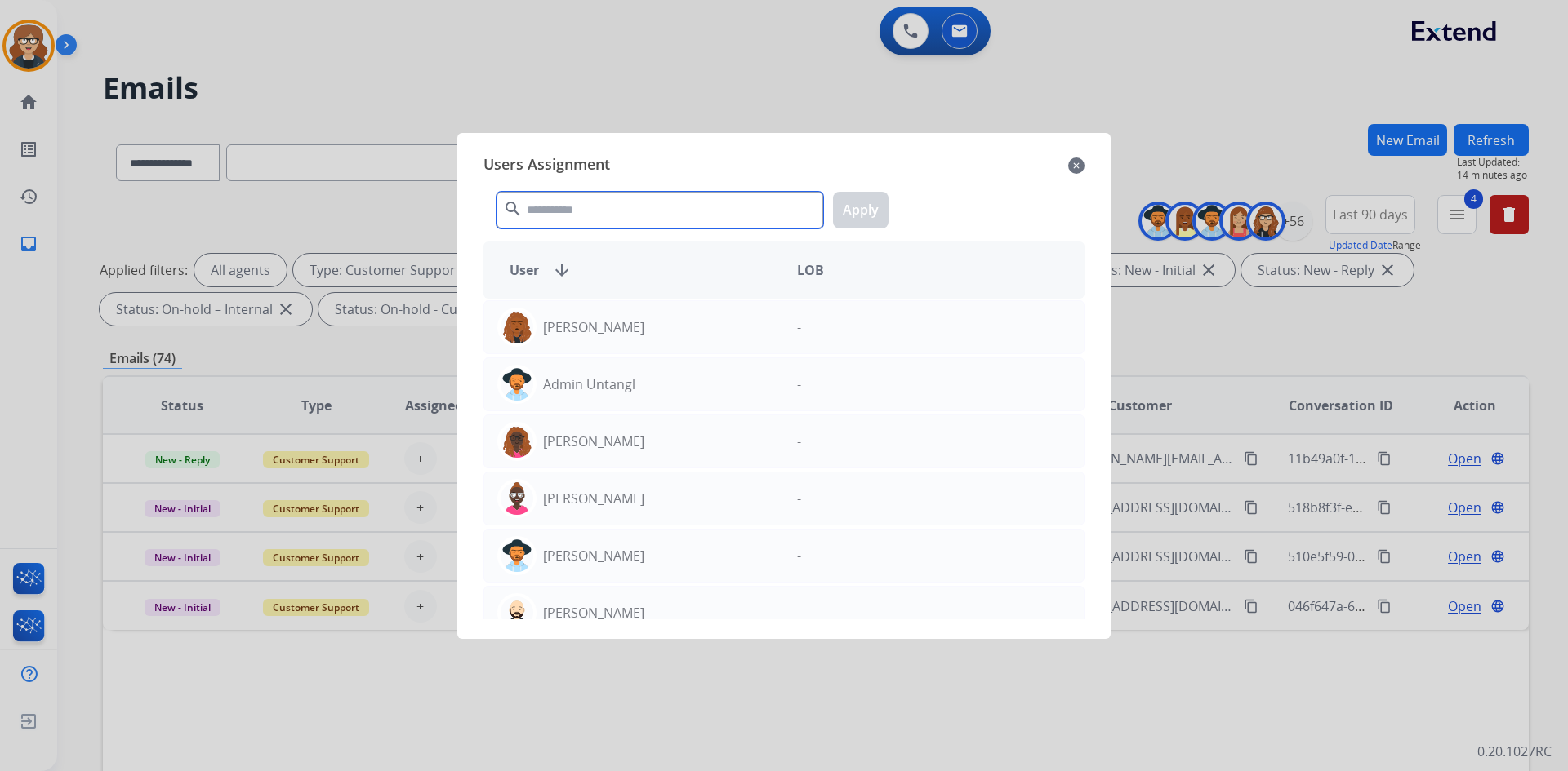
click at [636, 211] on input "text" at bounding box center [659, 210] width 326 height 37
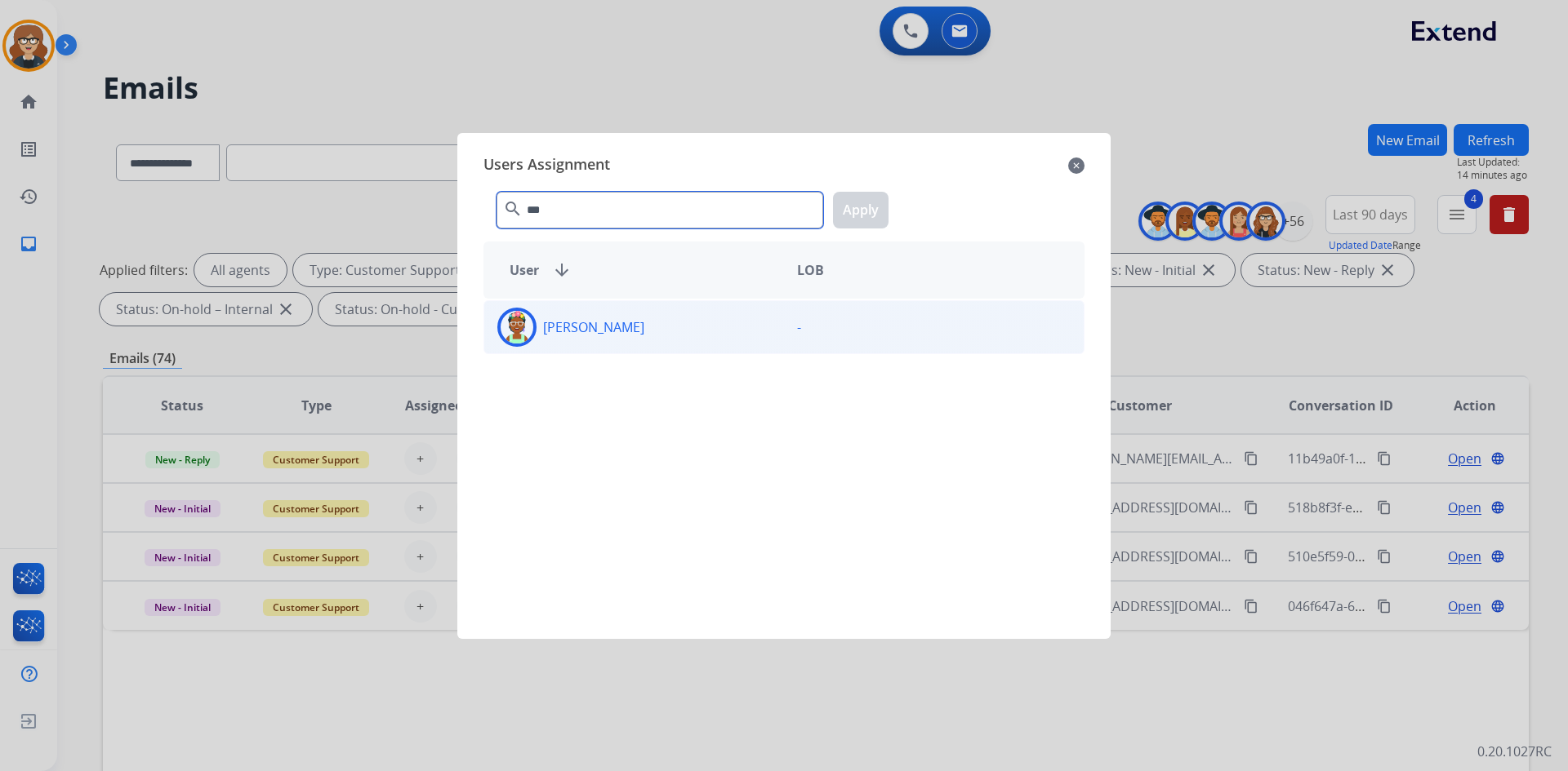
type input "***"
click at [501, 326] on img at bounding box center [517, 327] width 33 height 33
click at [873, 210] on button "Apply" at bounding box center [860, 210] width 55 height 37
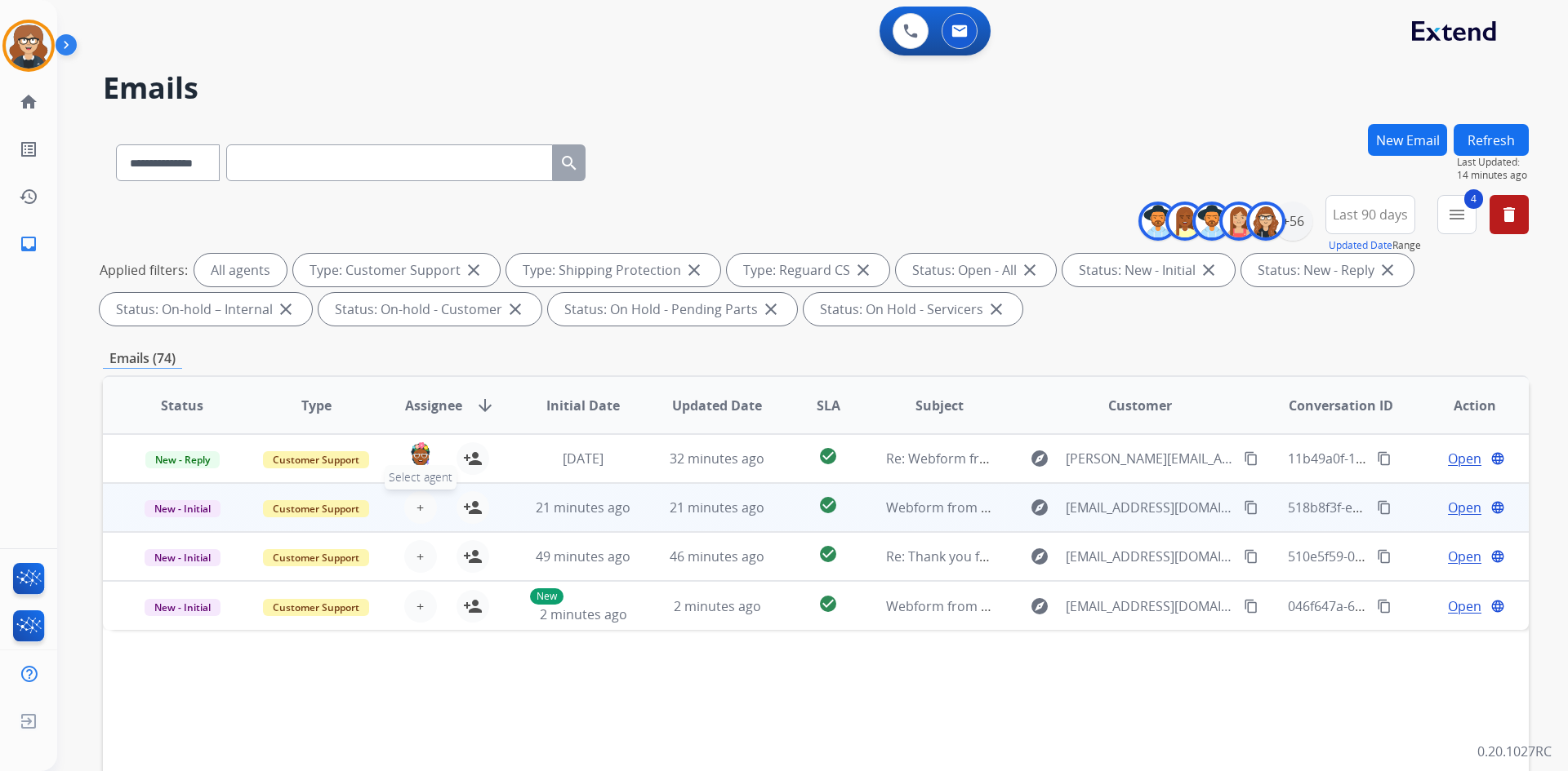
click at [417, 500] on span "+" at bounding box center [420, 507] width 8 height 20
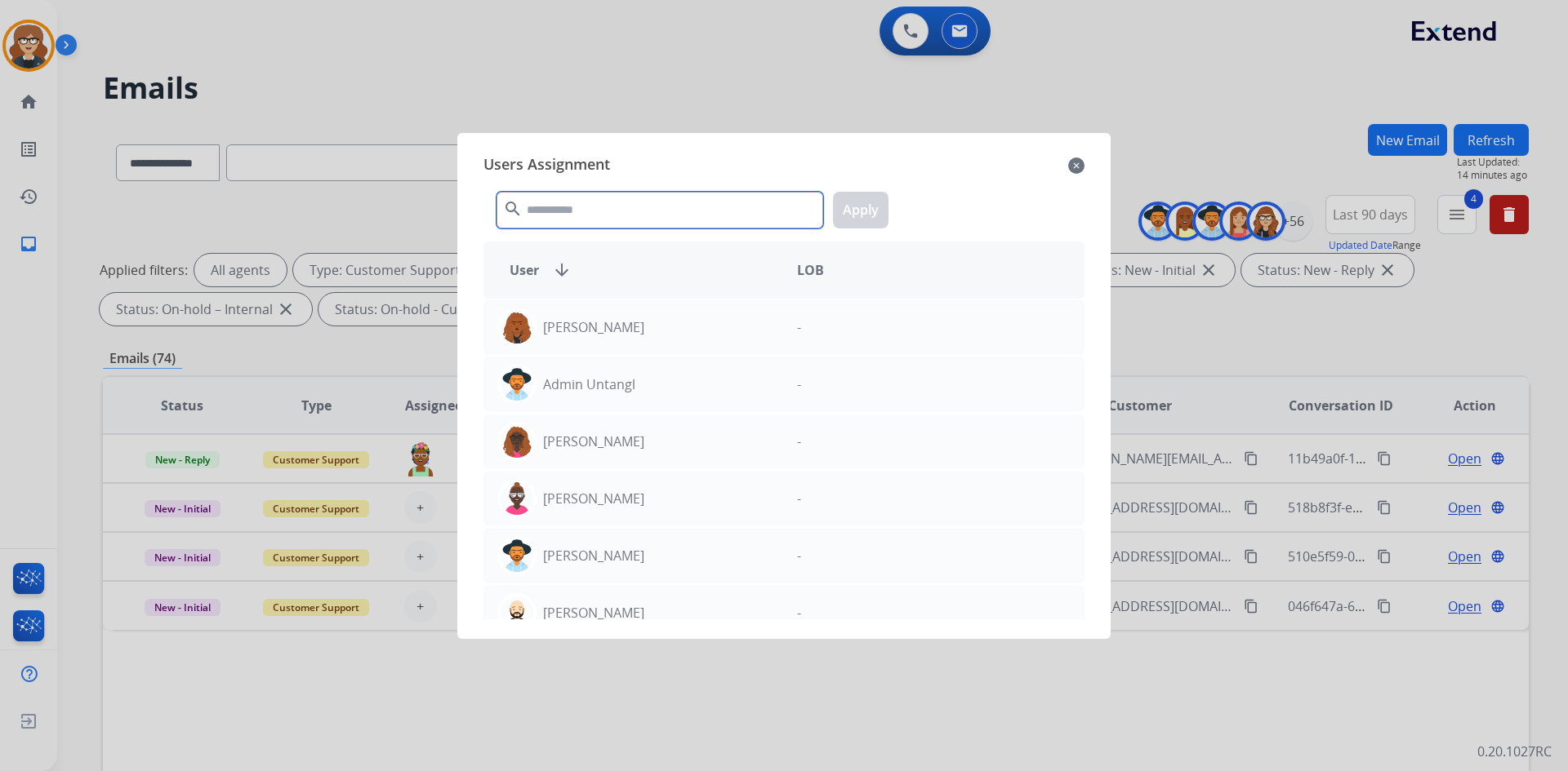
click at [532, 202] on input "text" at bounding box center [659, 210] width 326 height 37
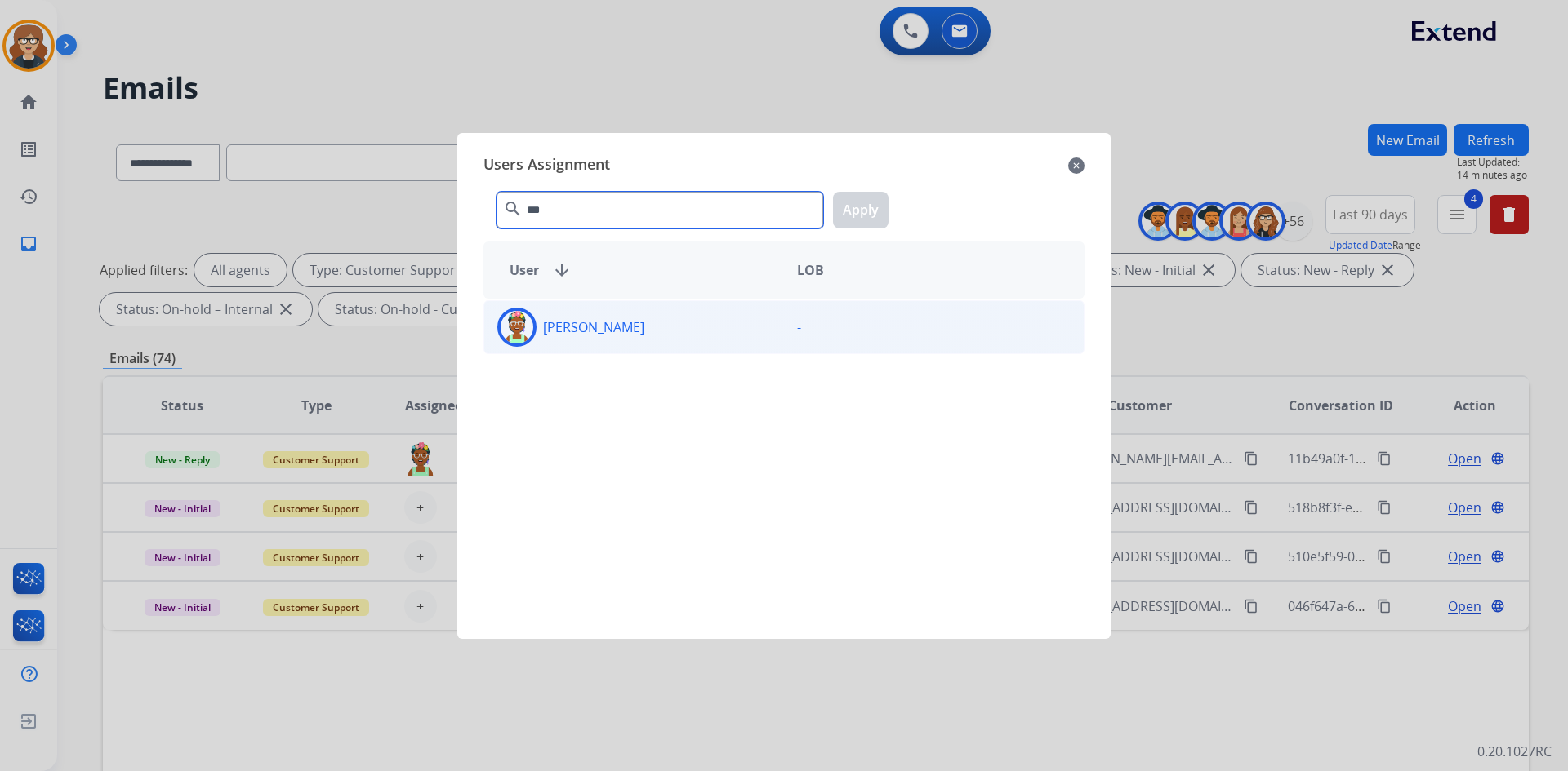
type input "***"
click at [517, 327] on img at bounding box center [517, 327] width 33 height 33
drag, startPoint x: 862, startPoint y: 212, endPoint x: 831, endPoint y: 229, distance: 35.4
click at [862, 211] on button "Apply" at bounding box center [860, 210] width 55 height 37
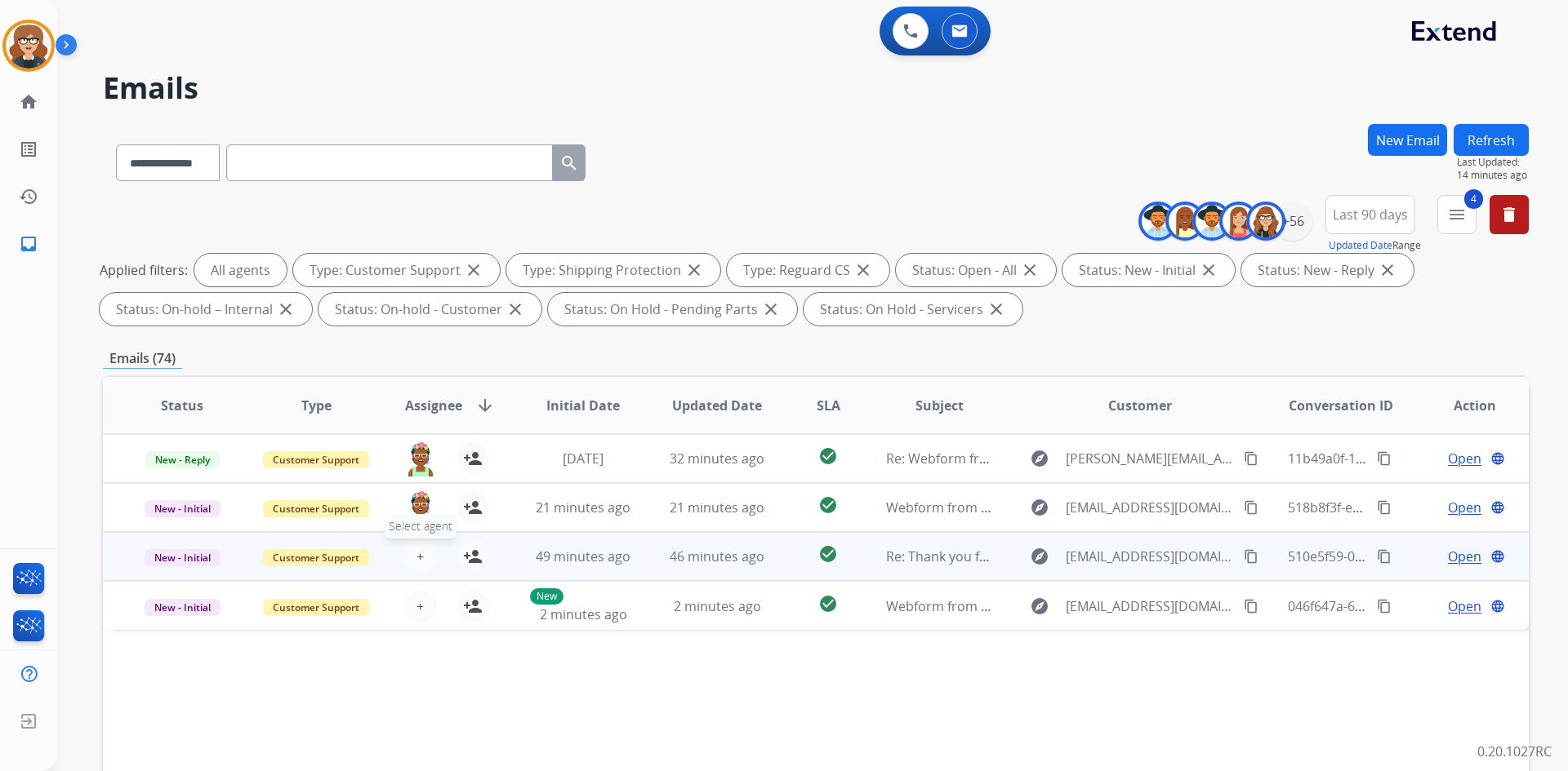
click at [417, 554] on span "+" at bounding box center [420, 556] width 8 height 20
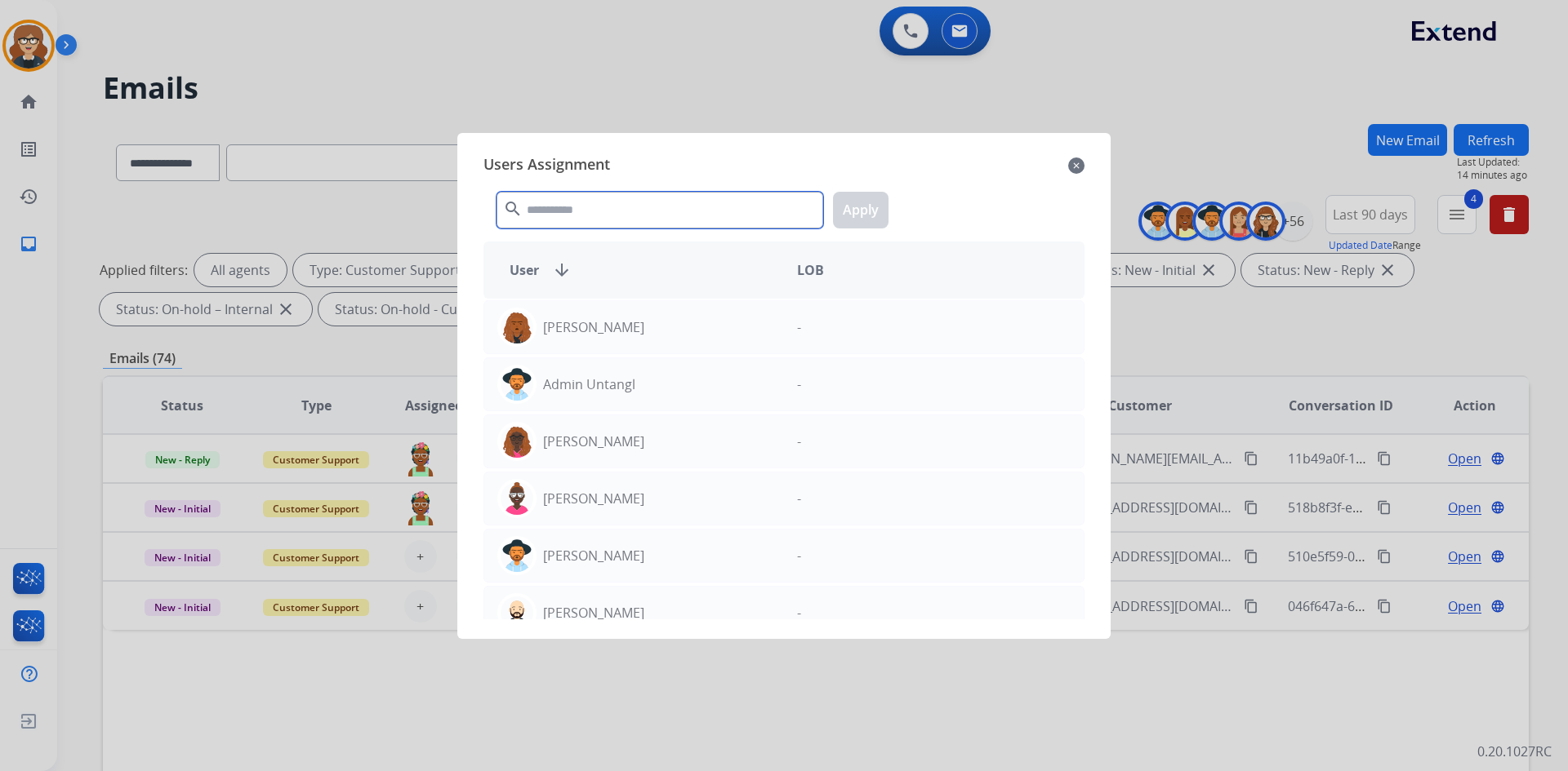
click at [538, 200] on input "text" at bounding box center [659, 210] width 326 height 37
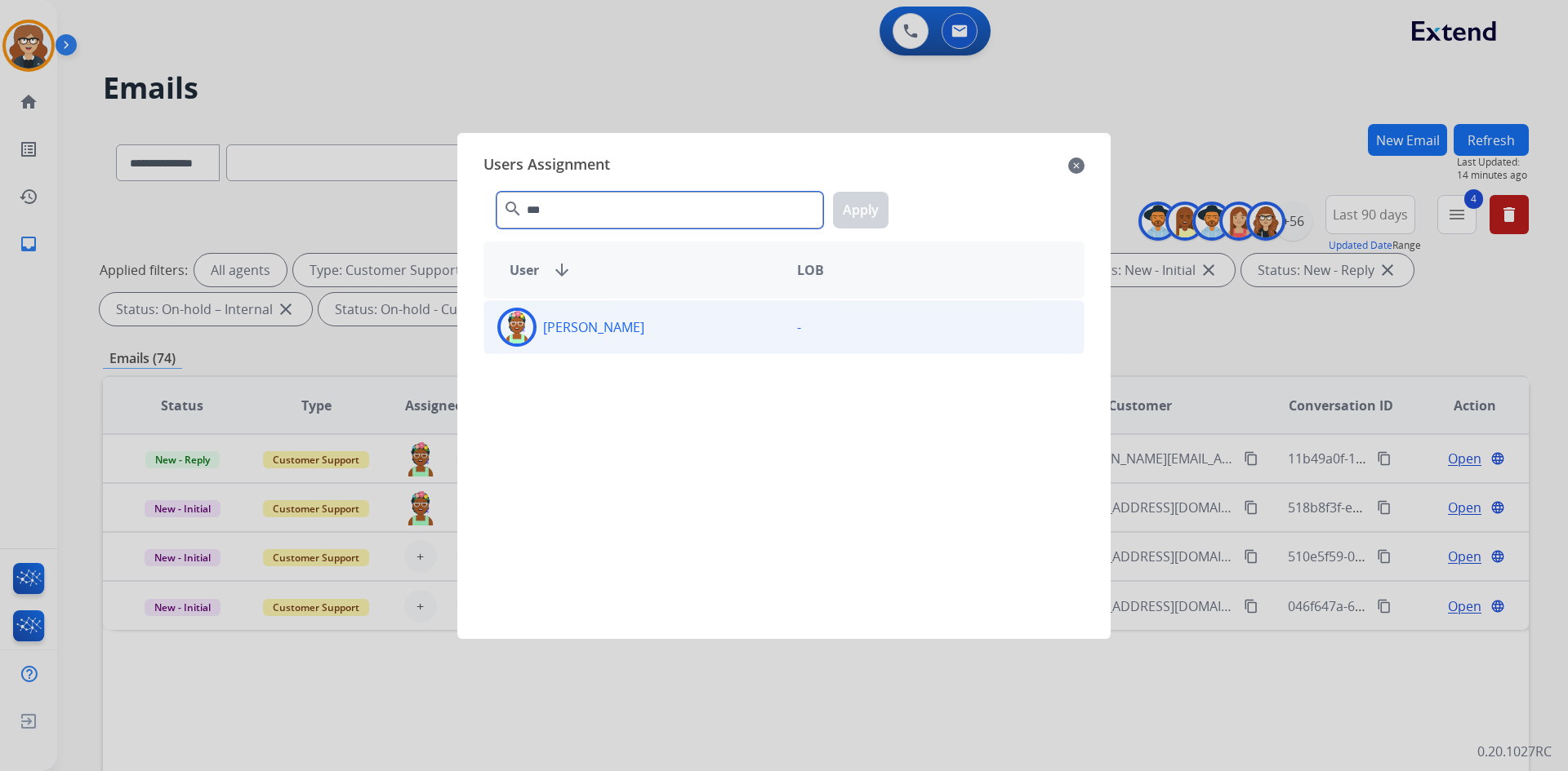
type input "***"
click at [508, 339] on img at bounding box center [517, 327] width 33 height 33
click at [851, 212] on button "Apply" at bounding box center [860, 210] width 55 height 37
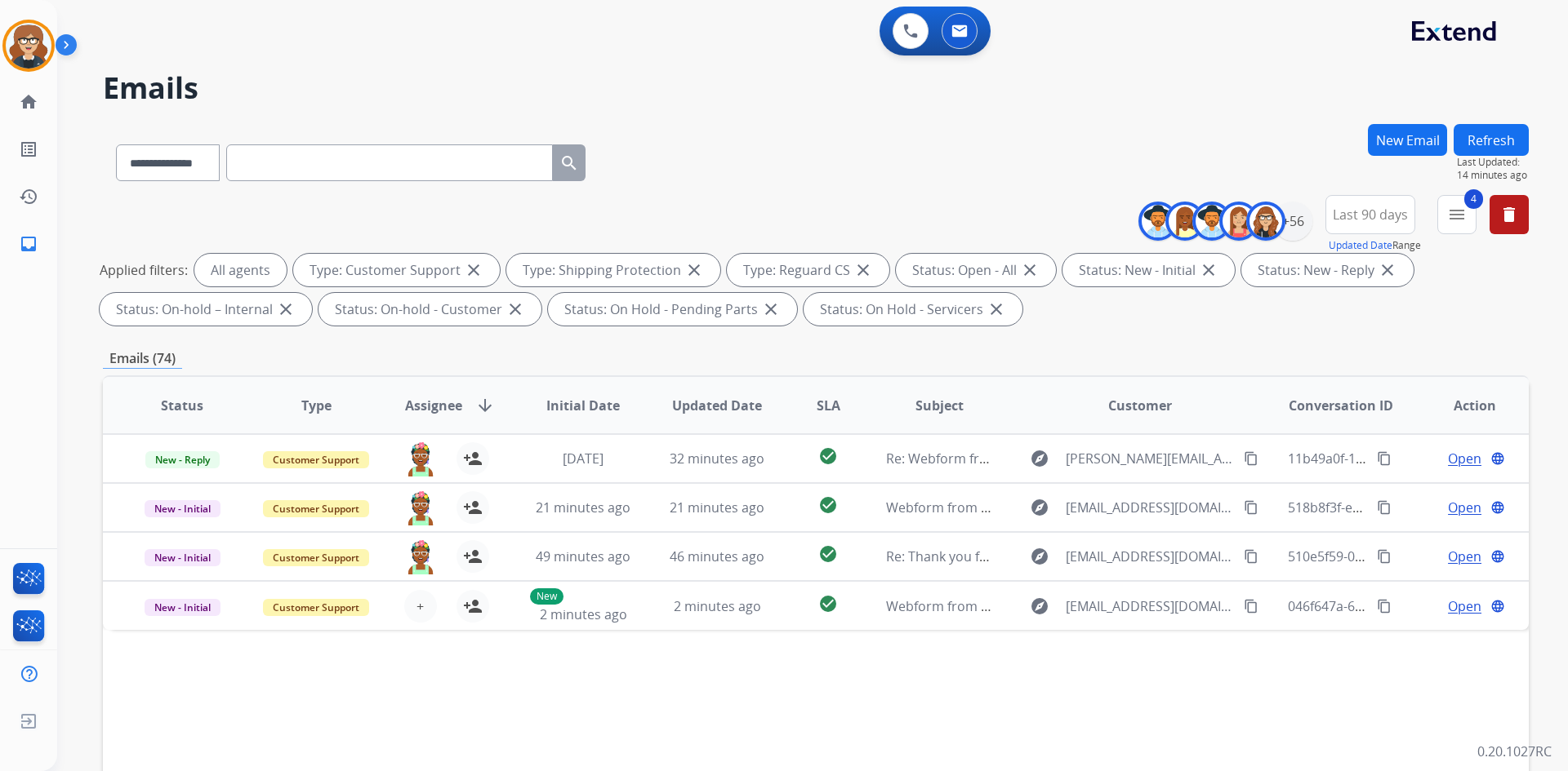
scroll to position [235, 0]
